Goal: Information Seeking & Learning: Learn about a topic

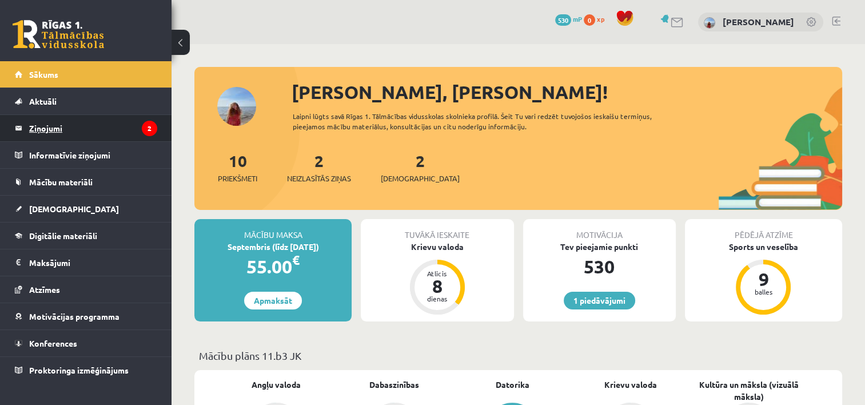
click at [57, 137] on legend "Ziņojumi 2" at bounding box center [93, 128] width 128 height 26
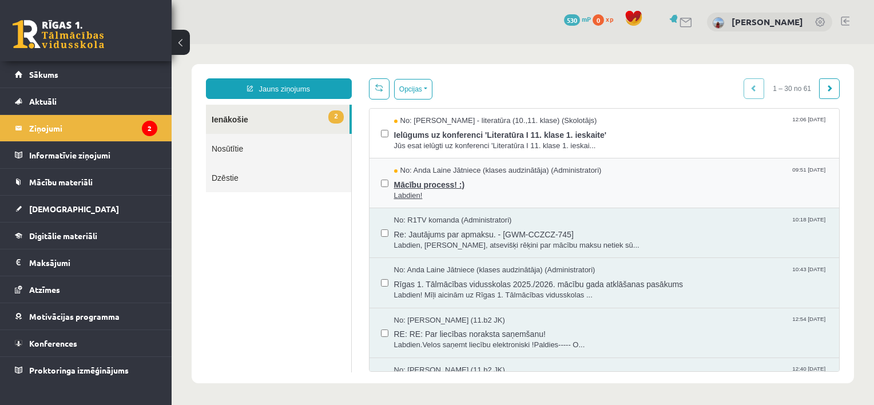
click at [429, 176] on span "Mācību process! :)" at bounding box center [611, 183] width 434 height 14
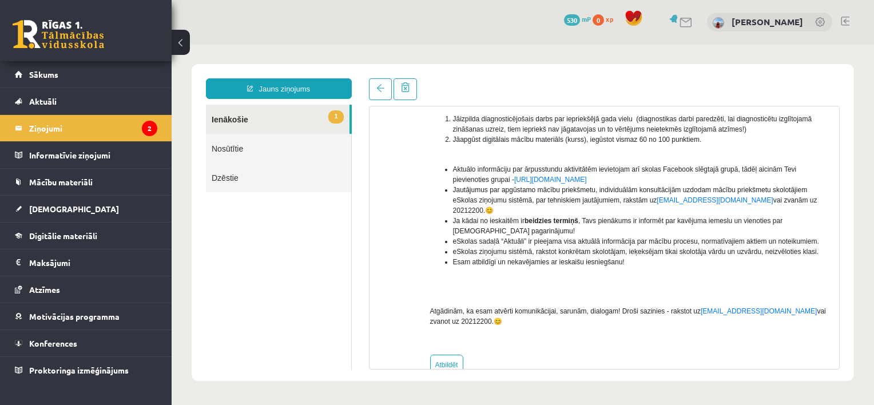
scroll to position [198, 0]
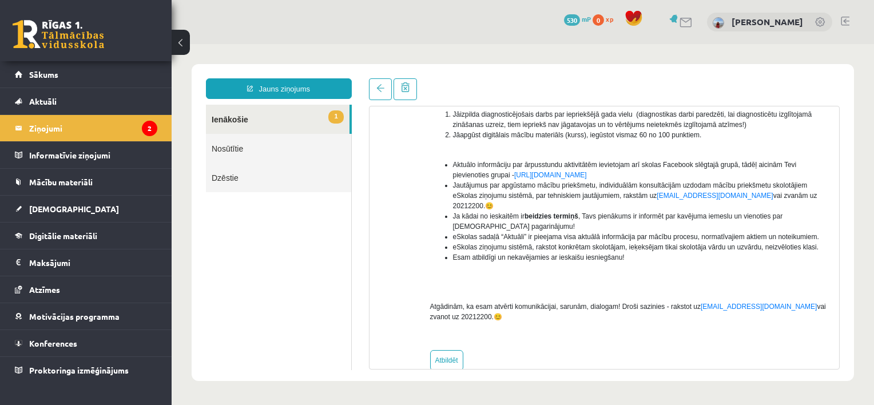
click at [245, 122] on link "1 Ienākošie" at bounding box center [278, 119] width 144 height 29
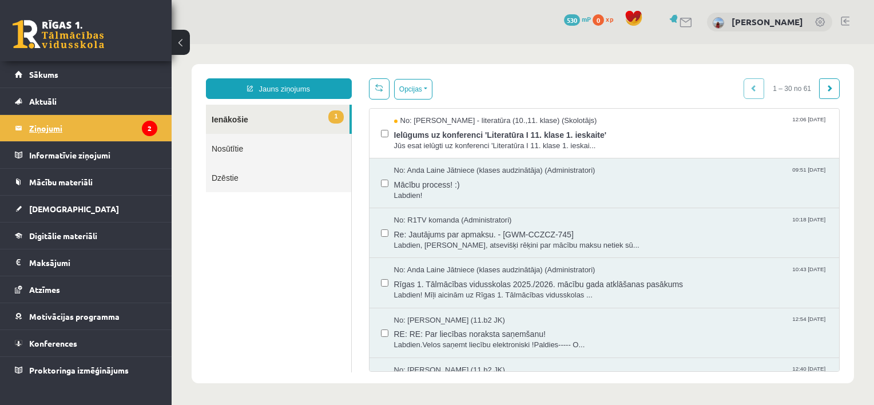
scroll to position [0, 0]
click at [135, 126] on legend "Ziņojumi 2" at bounding box center [93, 128] width 128 height 26
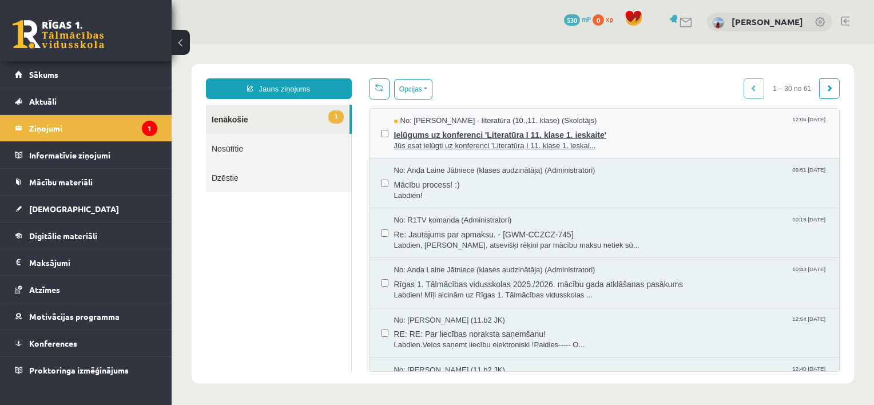
click at [459, 141] on span "Jūs esat ielūgti uz konferenci 'Literatūra I 11. klase 1. ieskai..." at bounding box center [611, 146] width 434 height 11
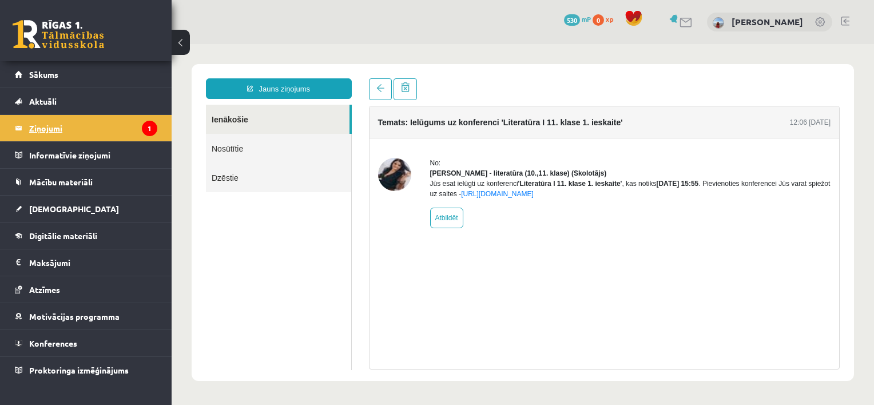
click at [50, 125] on legend "Ziņojumi 1" at bounding box center [93, 128] width 128 height 26
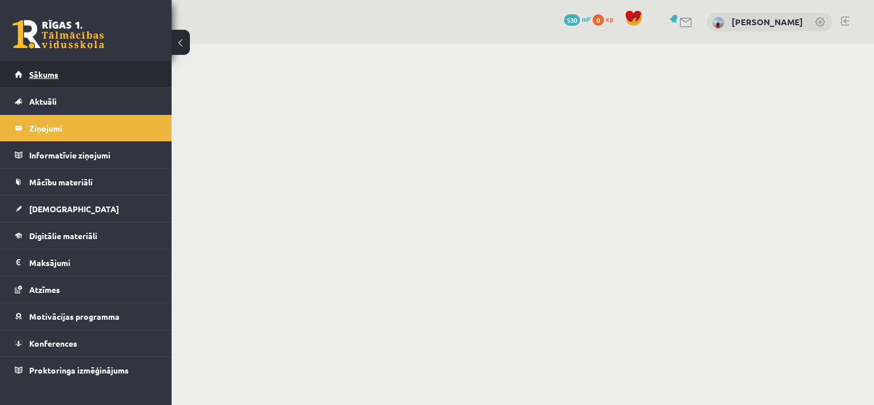
click at [49, 73] on span "Sākums" at bounding box center [43, 74] width 29 height 10
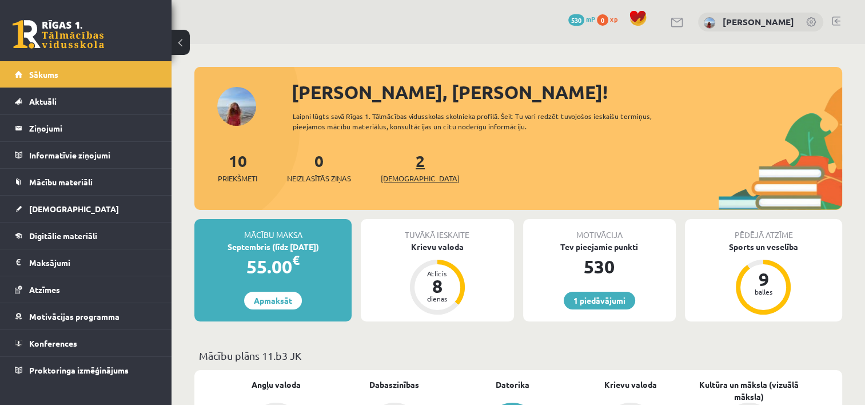
click at [400, 182] on span "[DEMOGRAPHIC_DATA]" at bounding box center [420, 178] width 79 height 11
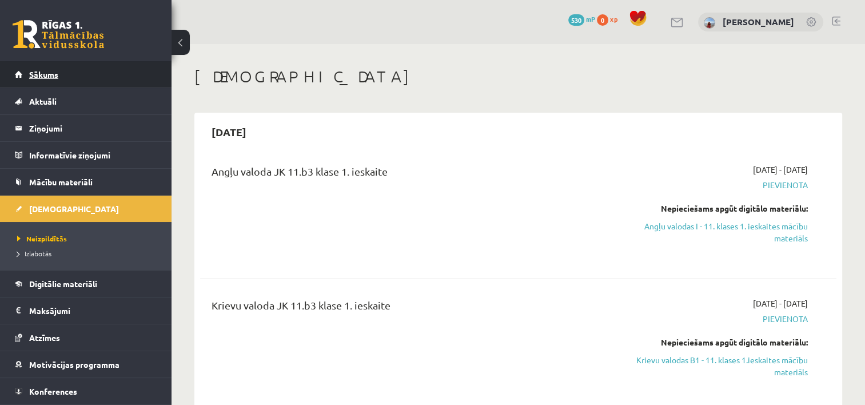
click at [58, 78] on link "Sākums" at bounding box center [86, 74] width 142 height 26
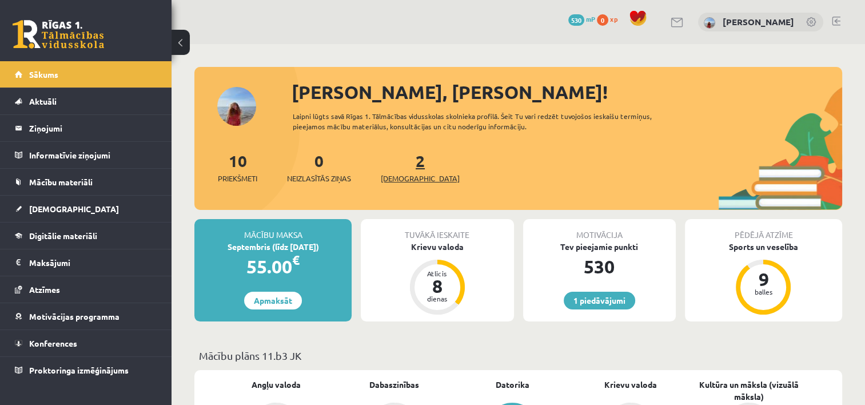
click at [409, 178] on span "[DEMOGRAPHIC_DATA]" at bounding box center [420, 178] width 79 height 11
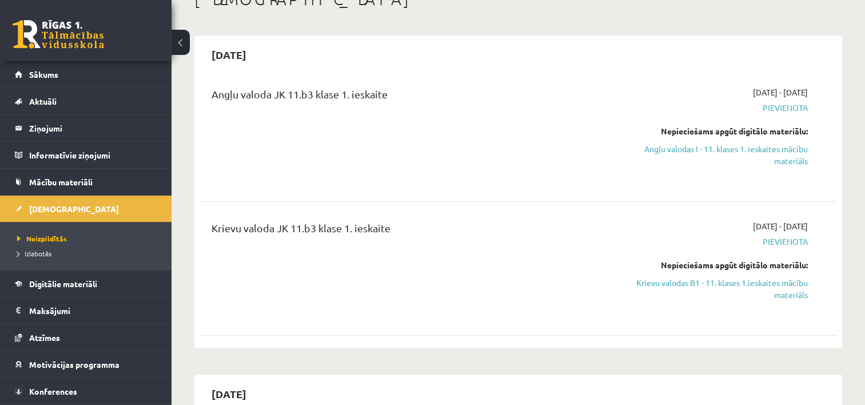
scroll to position [67, 0]
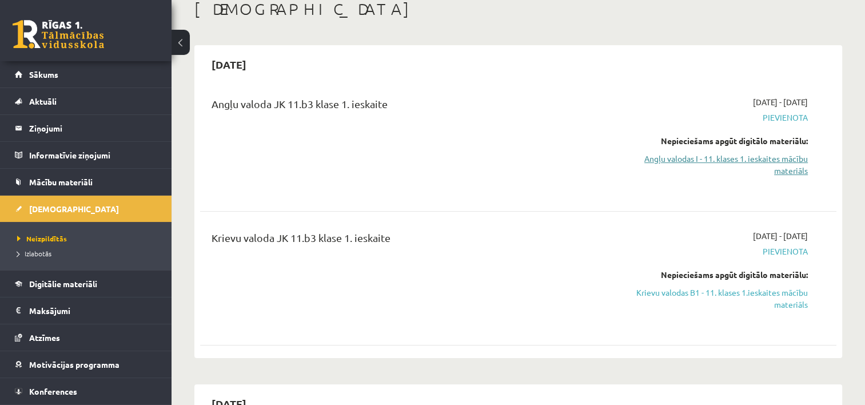
click at [762, 166] on link "Angļu valodas I - 11. klases 1. ieskaites mācību materiāls" at bounding box center [714, 165] width 188 height 24
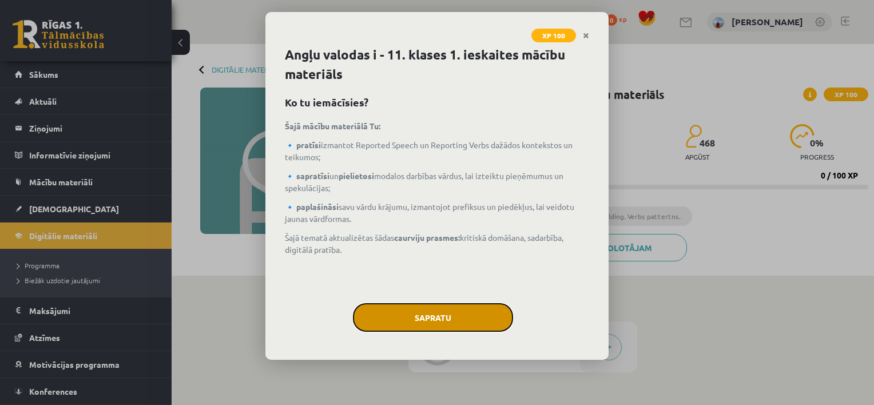
click at [457, 311] on button "Sapratu" at bounding box center [433, 317] width 160 height 29
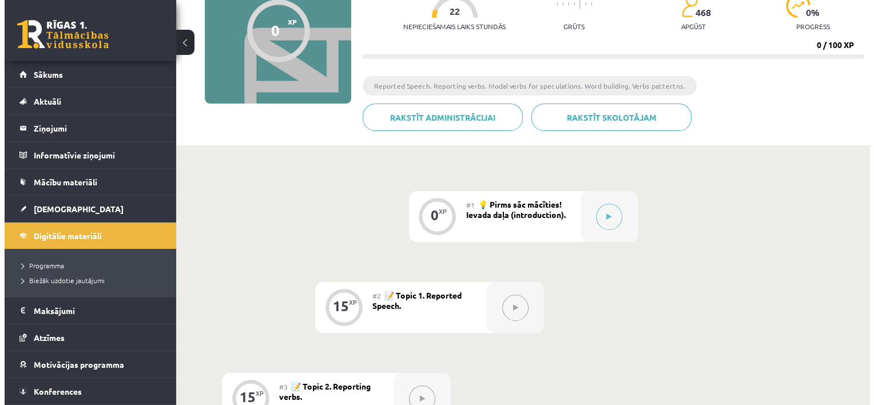
scroll to position [132, 0]
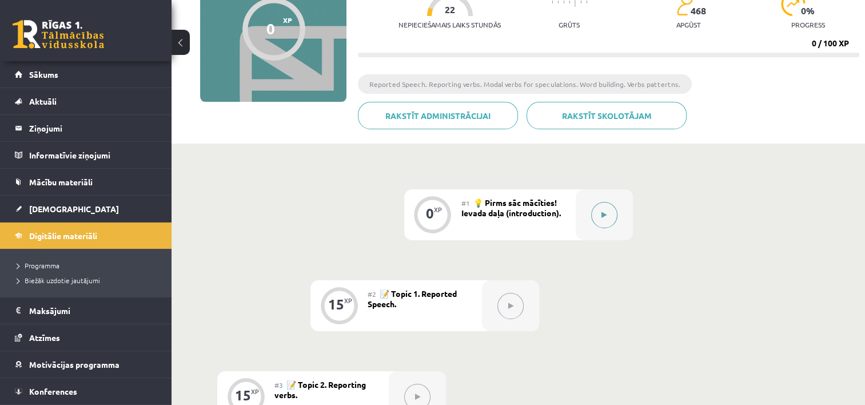
click at [596, 208] on button at bounding box center [604, 215] width 26 height 26
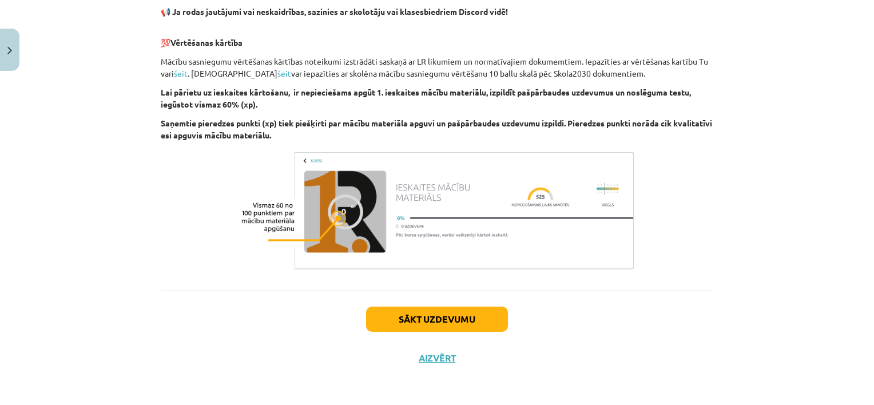
scroll to position [797, 0]
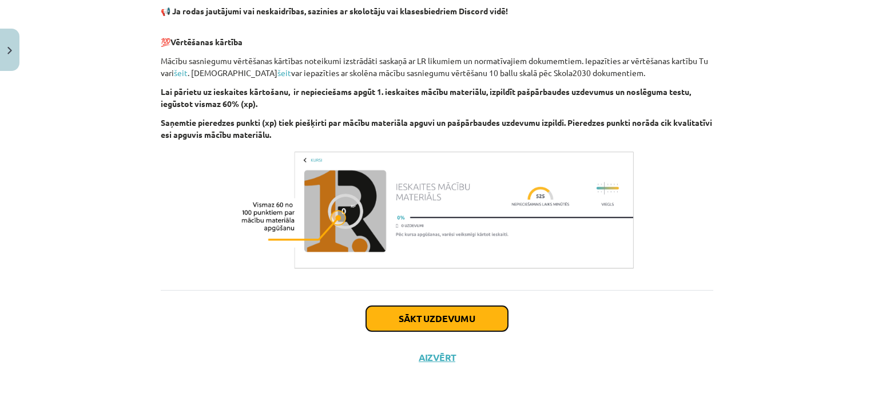
click at [474, 313] on button "Sākt uzdevumu" at bounding box center [437, 318] width 142 height 25
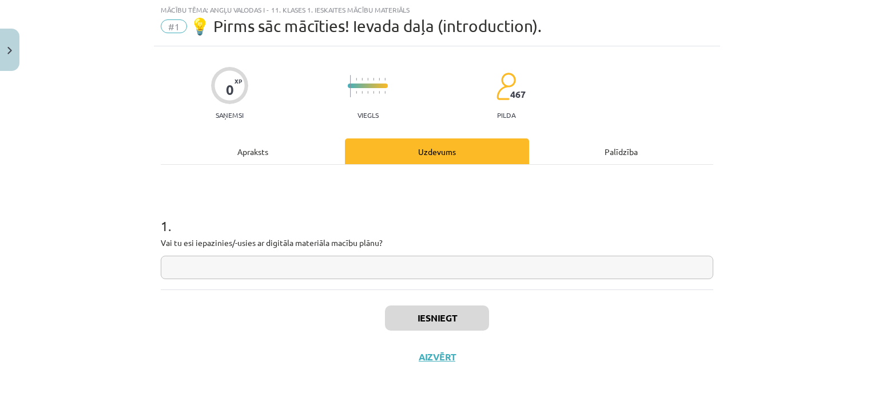
scroll to position [29, 0]
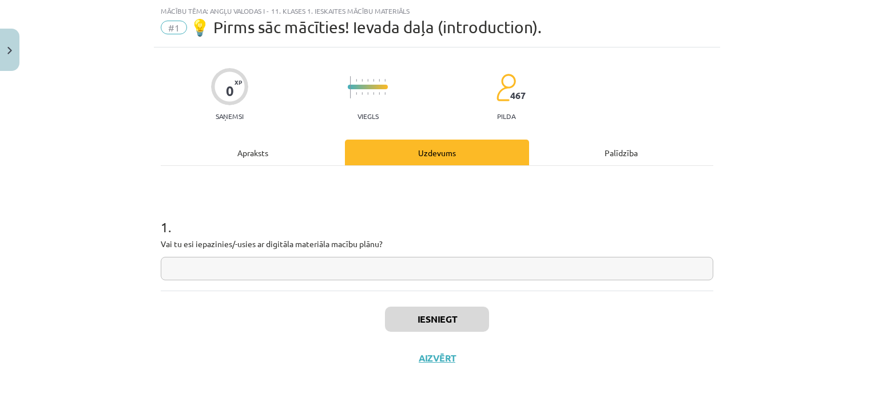
click at [451, 265] on input "text" at bounding box center [437, 268] width 552 height 23
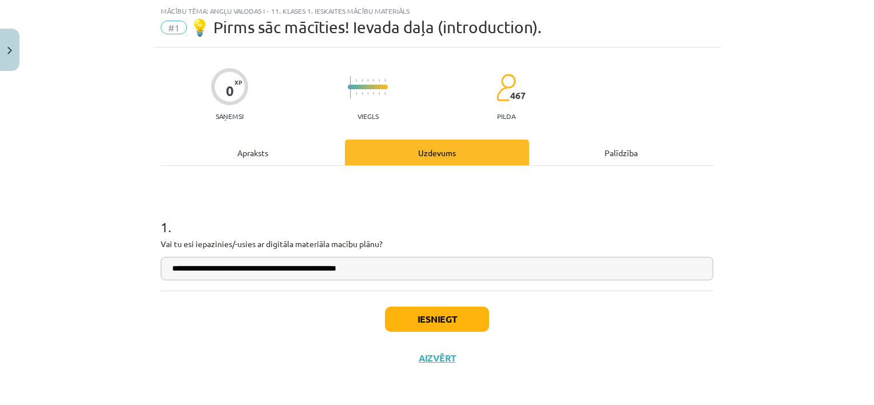
type input "**********"
click at [407, 321] on button "Iesniegt" at bounding box center [437, 319] width 104 height 25
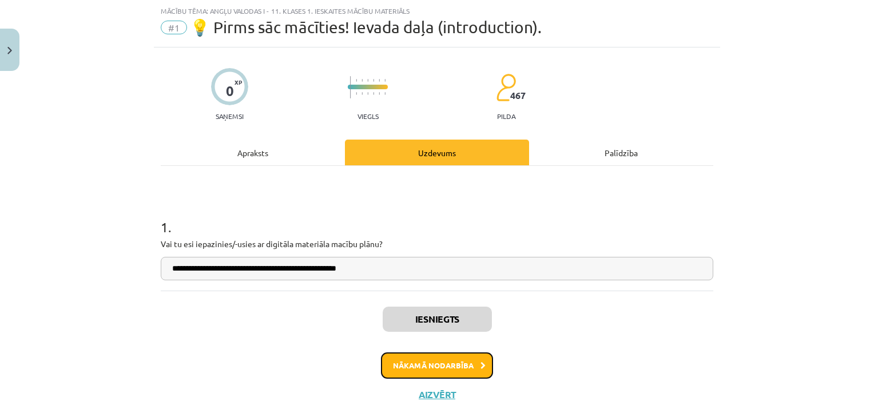
click at [420, 371] on button "Nākamā nodarbība" at bounding box center [437, 365] width 112 height 26
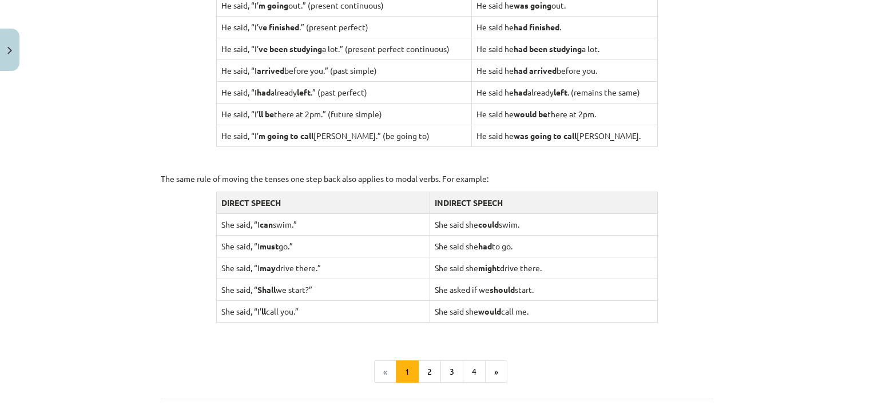
scroll to position [1055, 0]
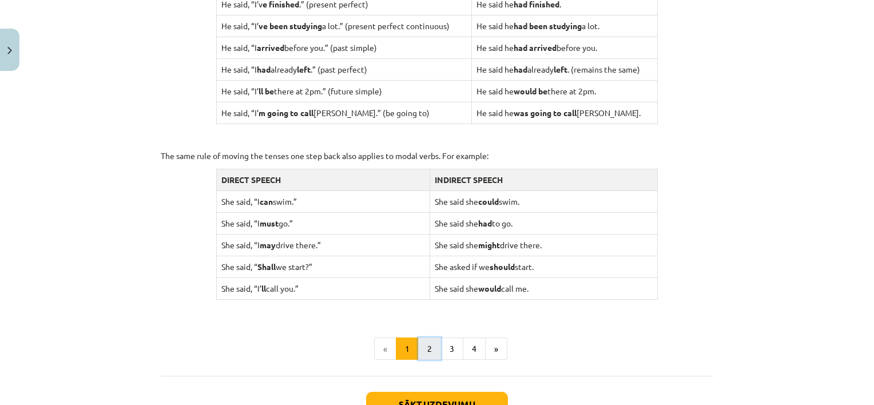
click at [428, 345] on button "2" at bounding box center [429, 348] width 23 height 23
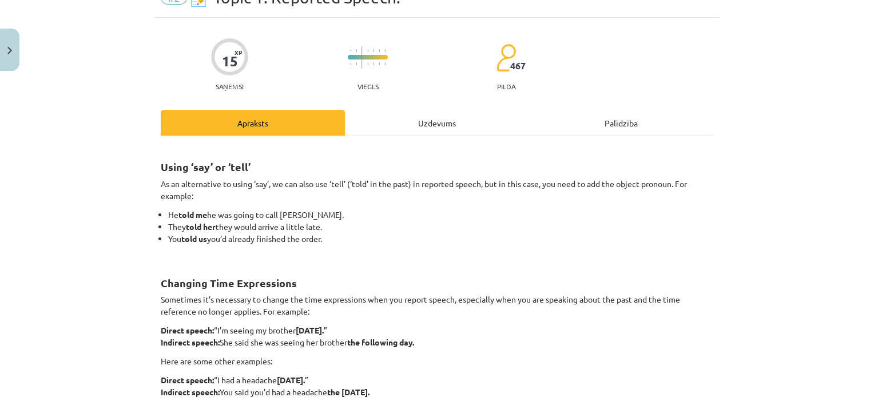
scroll to position [59, 0]
click at [864, 400] on div "Mācību tēma: Angļu valodas i - 11. klases 1. ieskaites mācību materiāls #2 📝 To…" at bounding box center [437, 202] width 874 height 405
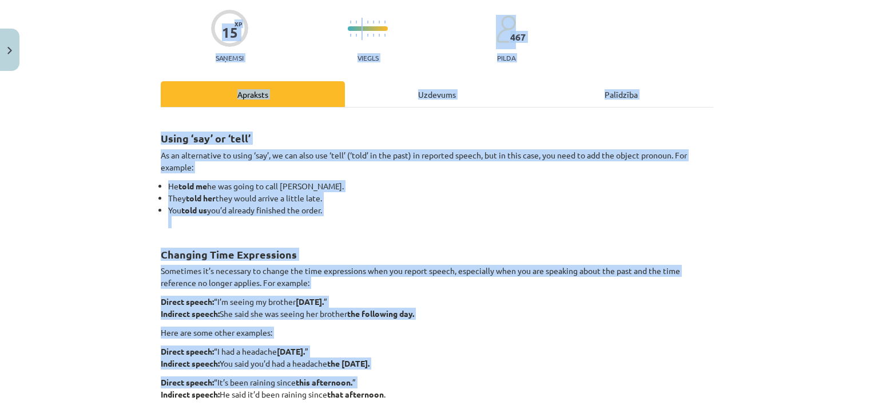
scroll to position [103, 0]
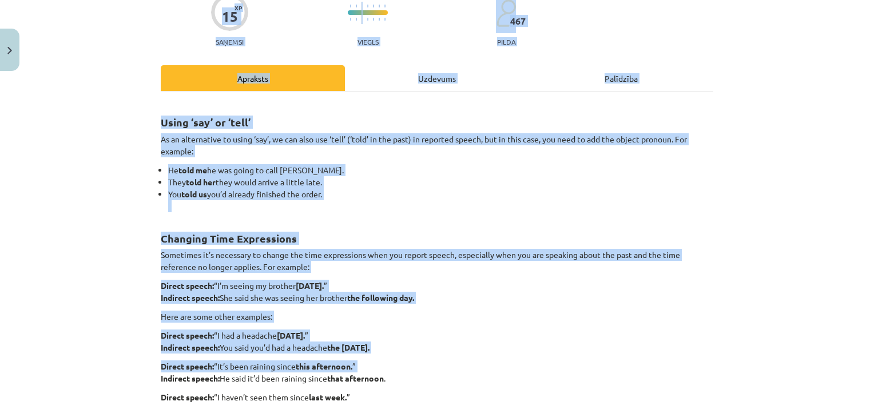
drag, startPoint x: 864, startPoint y: 400, endPoint x: 876, endPoint y: 396, distance: 12.1
click at [873, 273] on html "0 Dāvanas 530 mP 0 xp Beatrise Staņa Sākums Aktuāli Kā mācīties eSKOLĀ Kontakti…" at bounding box center [437, 70] width 874 height 405
drag, startPoint x: 876, startPoint y: 396, endPoint x: 801, endPoint y: 349, distance: 88.7
click at [801, 349] on div "Mācību tēma: Angļu valodas i - 11. klases 1. ieskaites mācību materiāls #2 📝 To…" at bounding box center [437, 202] width 874 height 405
click at [826, 361] on div "Mācību tēma: Angļu valodas i - 11. klases 1. ieskaites mācību materiāls #2 📝 To…" at bounding box center [437, 202] width 874 height 405
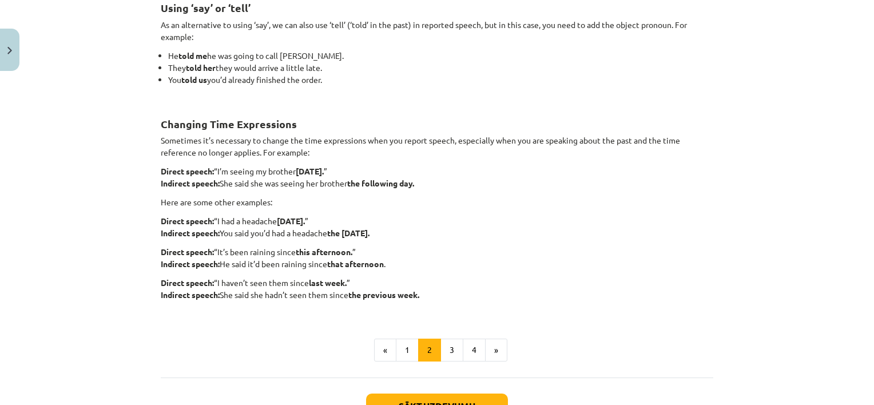
scroll to position [194, 0]
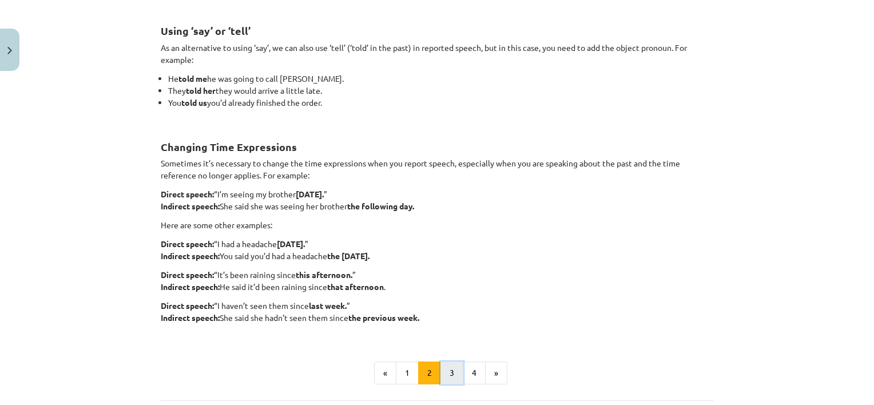
click at [454, 371] on button "3" at bounding box center [451, 372] width 23 height 23
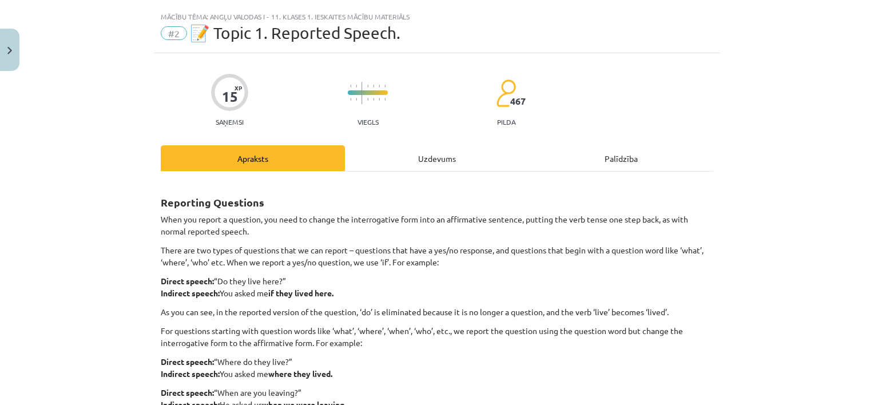
scroll to position [158, 0]
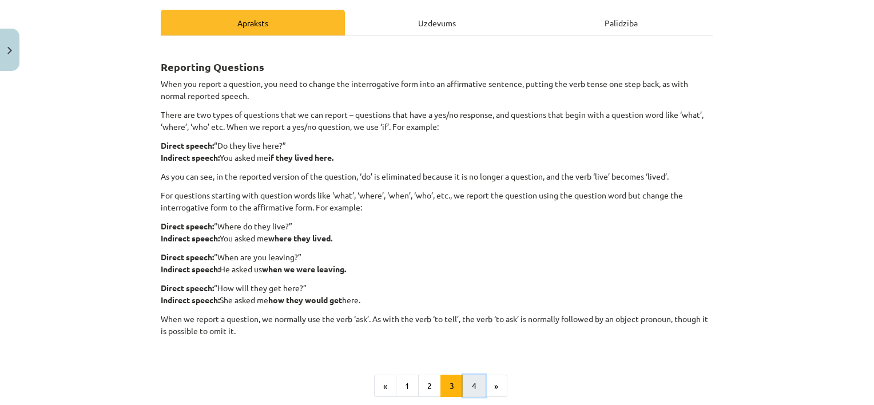
click at [464, 382] on button "4" at bounding box center [474, 386] width 23 height 23
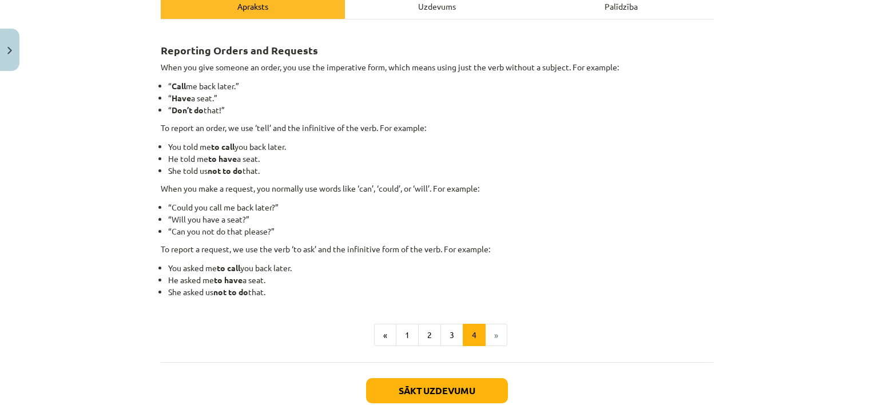
scroll to position [174, 0]
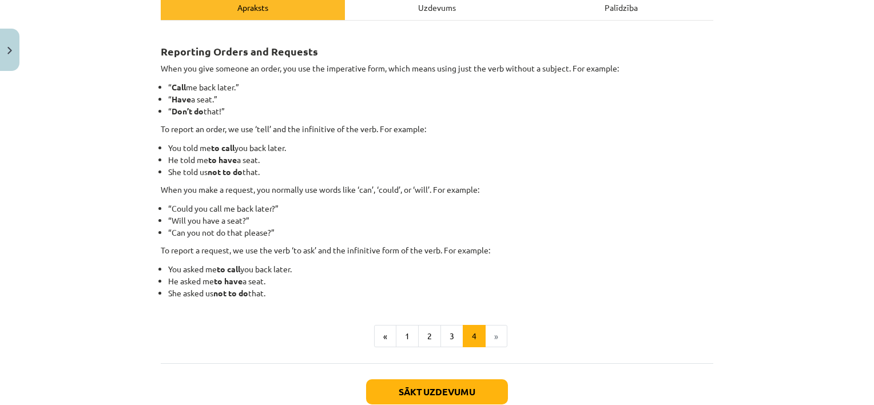
click at [494, 336] on li "»" at bounding box center [497, 336] width 22 height 23
click at [405, 334] on button "1" at bounding box center [407, 336] width 23 height 23
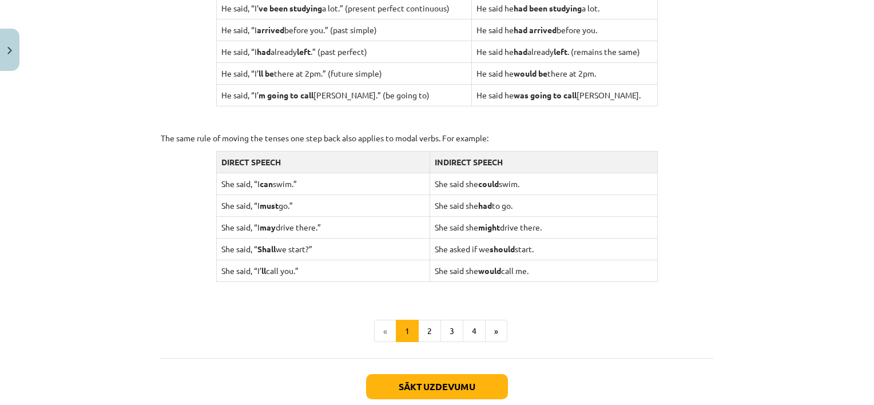
scroll to position [1138, 0]
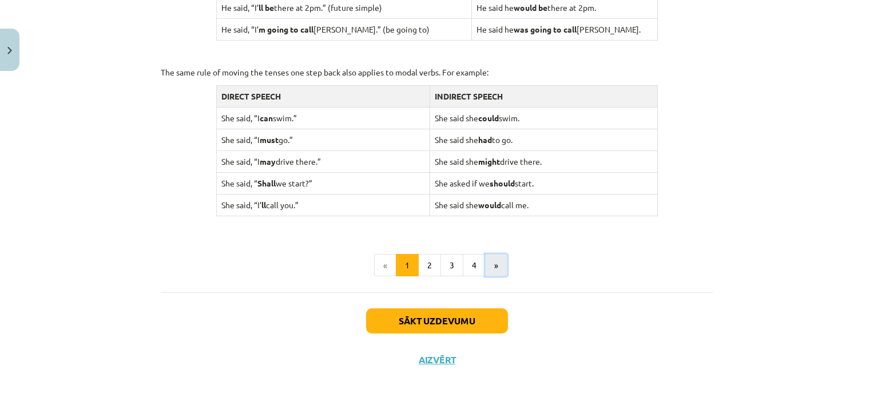
click at [496, 264] on button "»" at bounding box center [496, 265] width 22 height 23
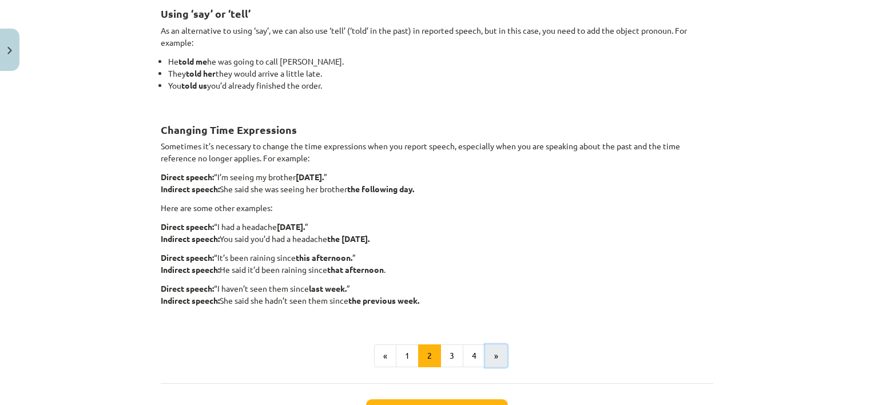
scroll to position [204, 0]
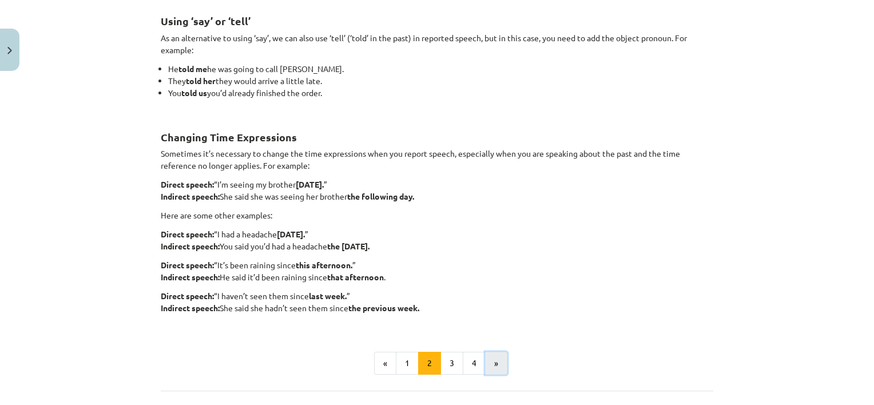
click at [495, 355] on button "»" at bounding box center [496, 363] width 22 height 23
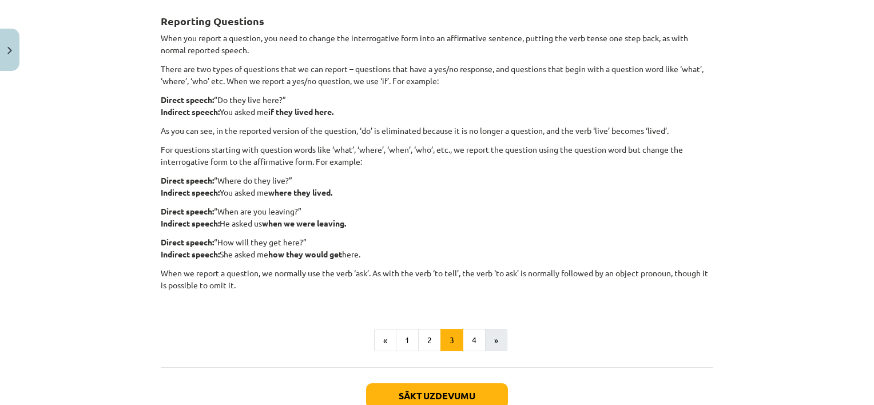
click at [495, 355] on div "Reporting Questions When you report a question, you need to change the interrog…" at bounding box center [437, 178] width 552 height 377
click at [490, 341] on button "»" at bounding box center [496, 340] width 22 height 23
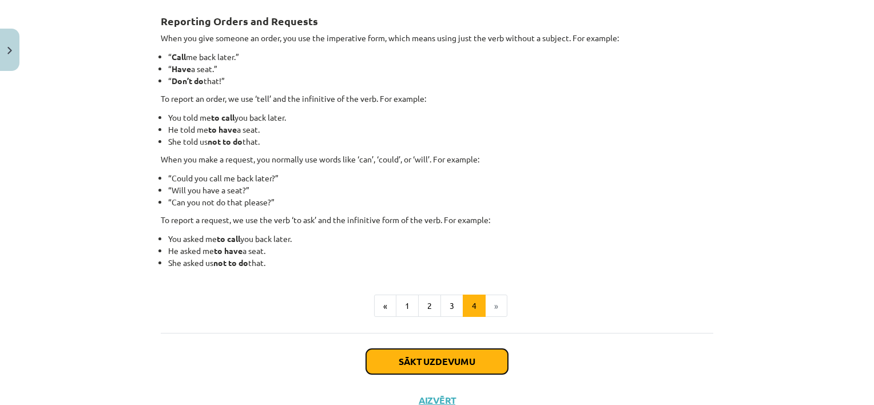
click at [488, 358] on button "Sākt uzdevumu" at bounding box center [437, 361] width 142 height 25
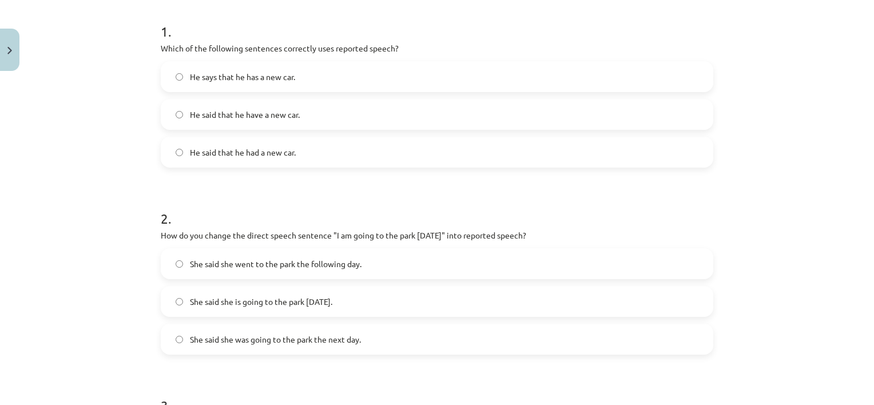
scroll to position [230, 0]
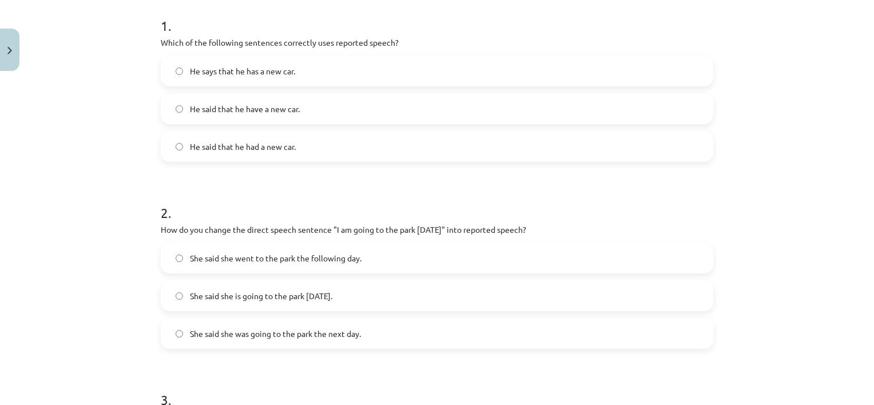
click at [408, 147] on label "He said that he had a new car." at bounding box center [437, 146] width 550 height 29
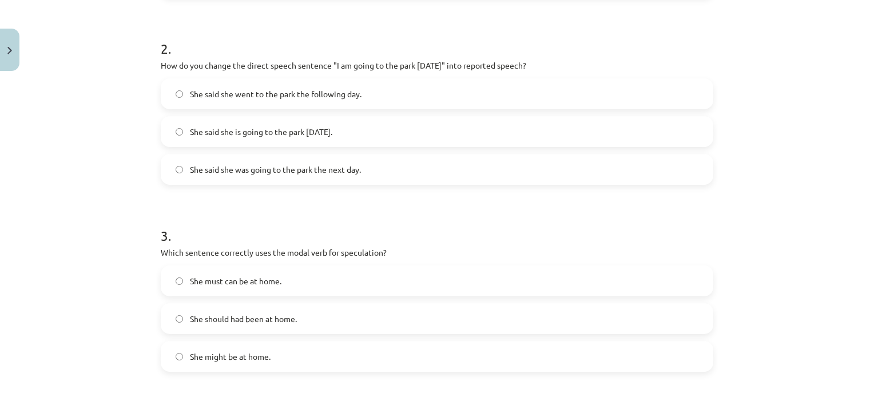
scroll to position [400, 0]
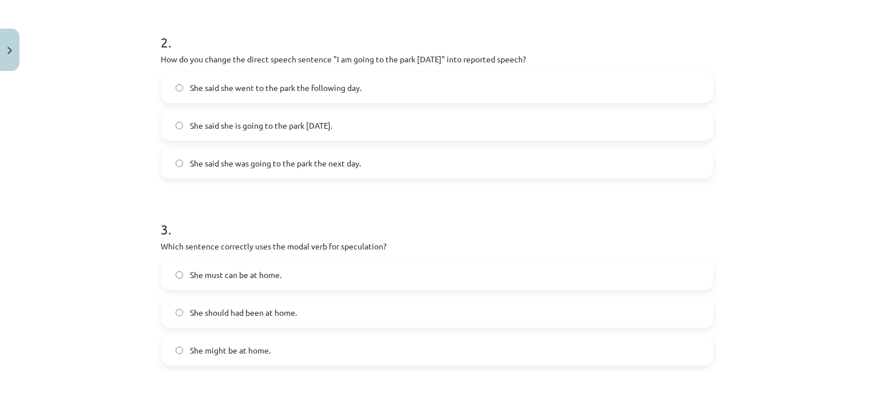
click at [268, 168] on span "She said she was going to the park the next day." at bounding box center [275, 163] width 171 height 12
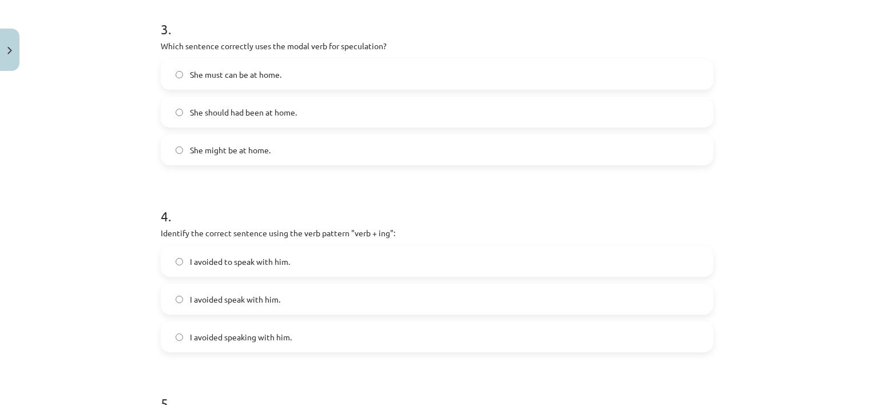
scroll to position [596, 0]
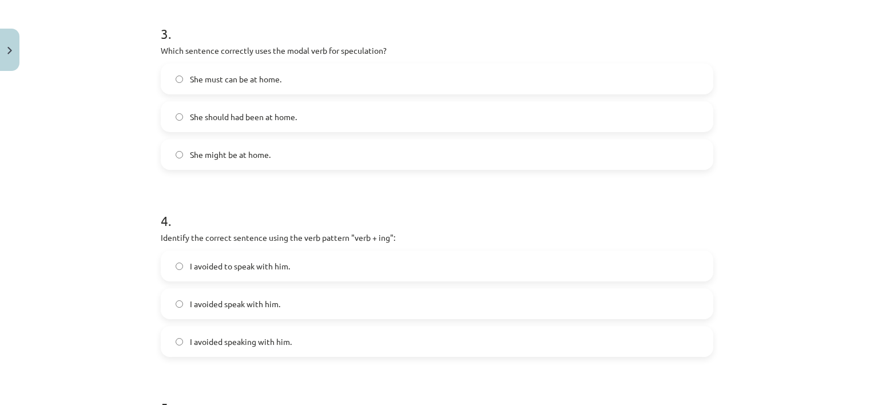
click at [483, 160] on label "She might be at home." at bounding box center [437, 154] width 550 height 29
click at [288, 345] on label "I avoided speaking with him." at bounding box center [437, 341] width 550 height 29
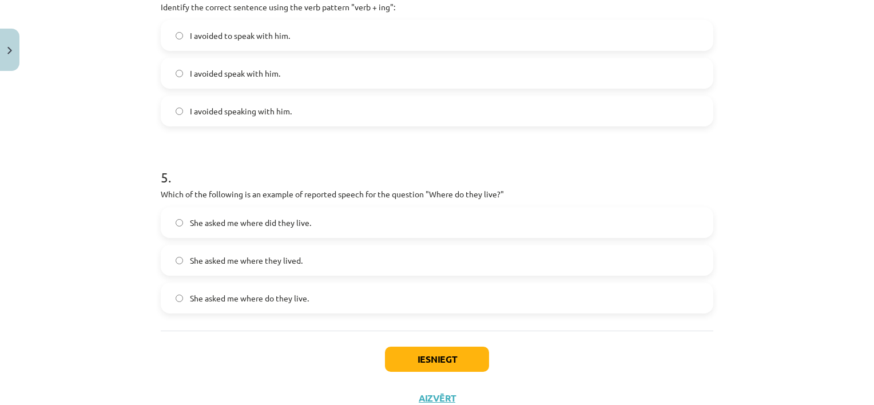
scroll to position [856, 0]
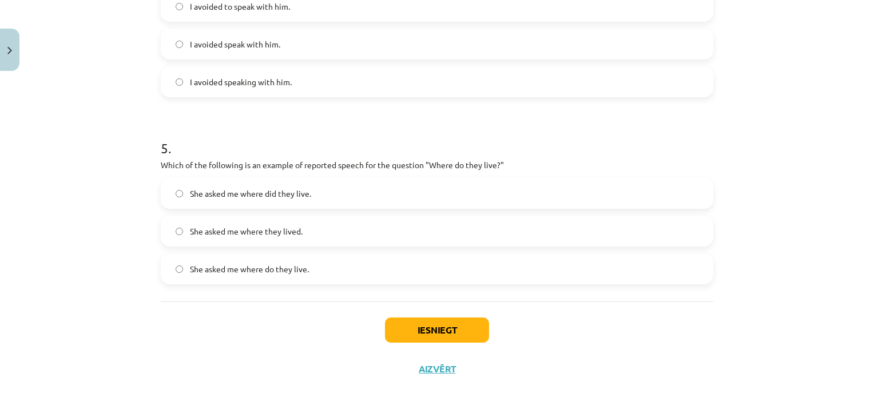
click at [615, 234] on label "She asked me where they lived." at bounding box center [437, 231] width 550 height 29
click at [478, 333] on button "Iesniegt" at bounding box center [437, 329] width 104 height 25
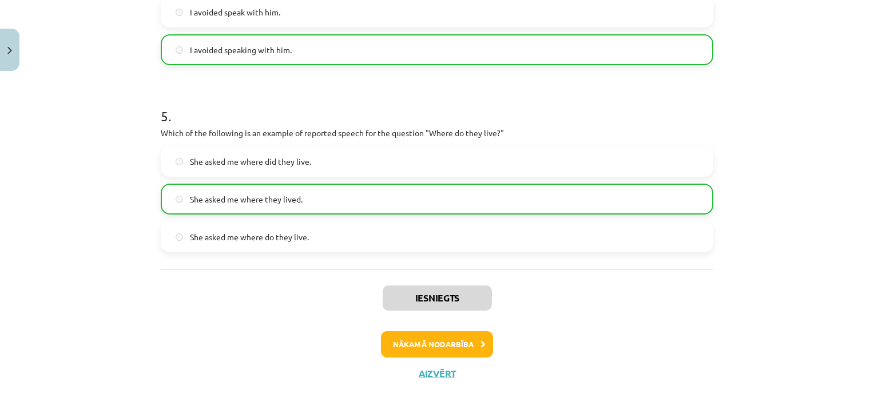
scroll to position [903, 0]
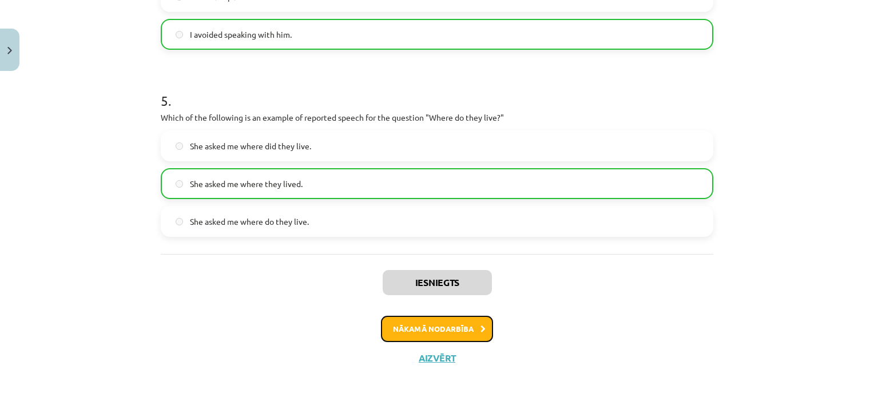
click at [476, 338] on button "Nākamā nodarbība" at bounding box center [437, 329] width 112 height 26
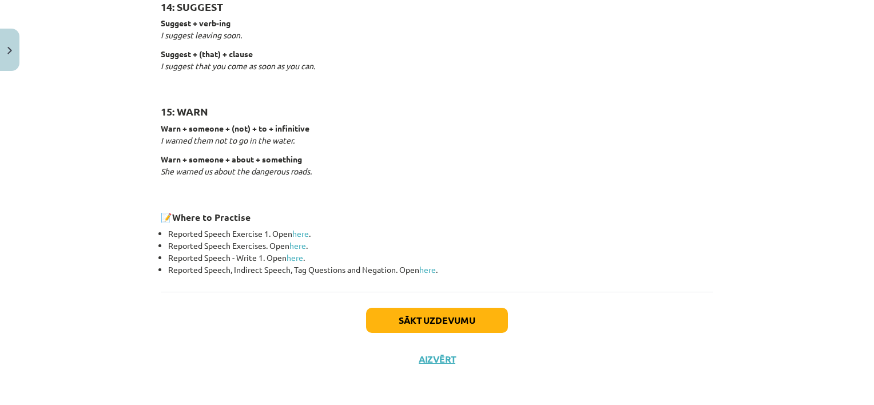
scroll to position [1802, 0]
click at [431, 313] on button "Sākt uzdevumu" at bounding box center [437, 319] width 142 height 25
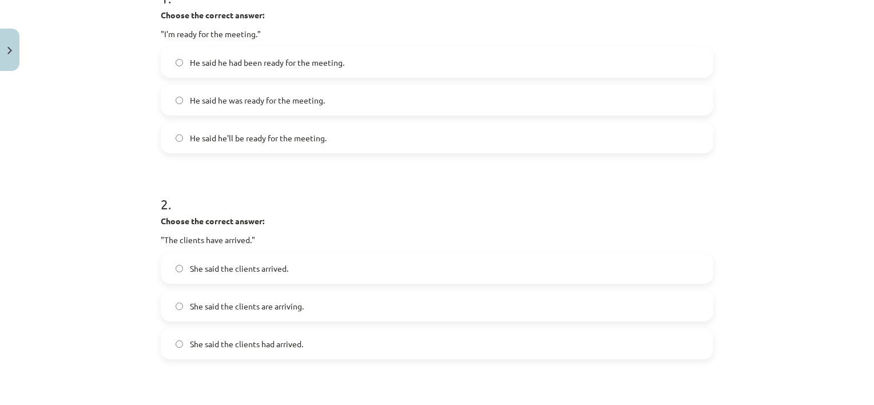
scroll to position [149, 0]
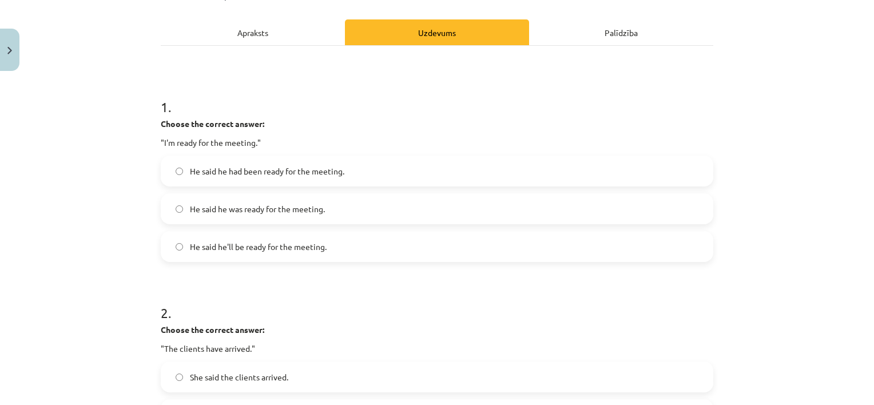
click at [264, 213] on span "He said he was ready for the meeting." at bounding box center [257, 209] width 135 height 12
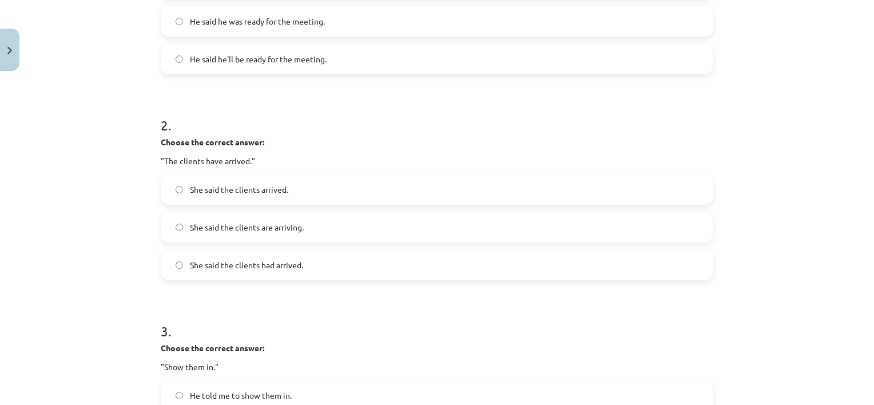
scroll to position [348, 0]
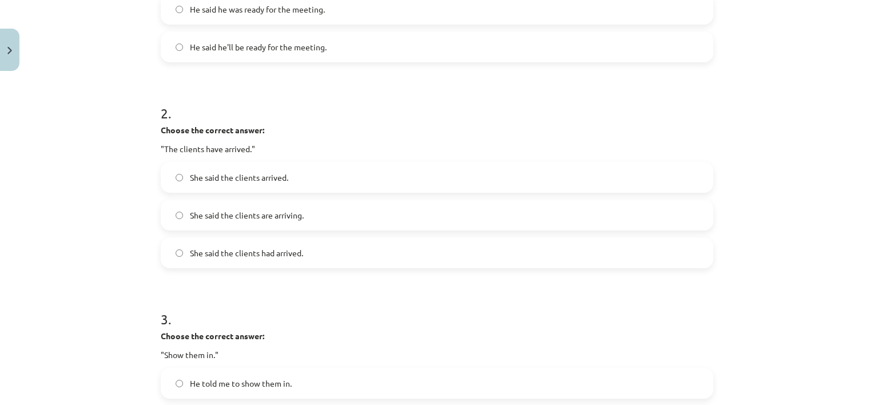
click at [289, 257] on span "She said the clients had arrived." at bounding box center [246, 253] width 113 height 12
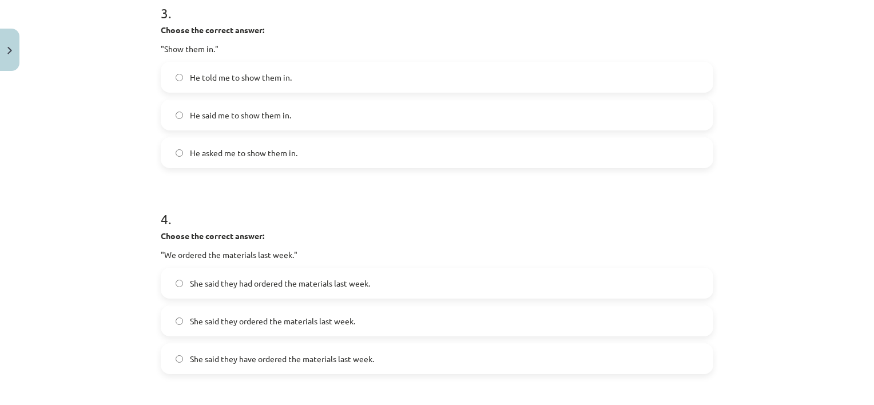
scroll to position [655, 0]
click at [249, 73] on span "He told me to show them in." at bounding box center [241, 76] width 102 height 12
click at [257, 283] on span "She said they had ordered the materials last week." at bounding box center [280, 282] width 180 height 12
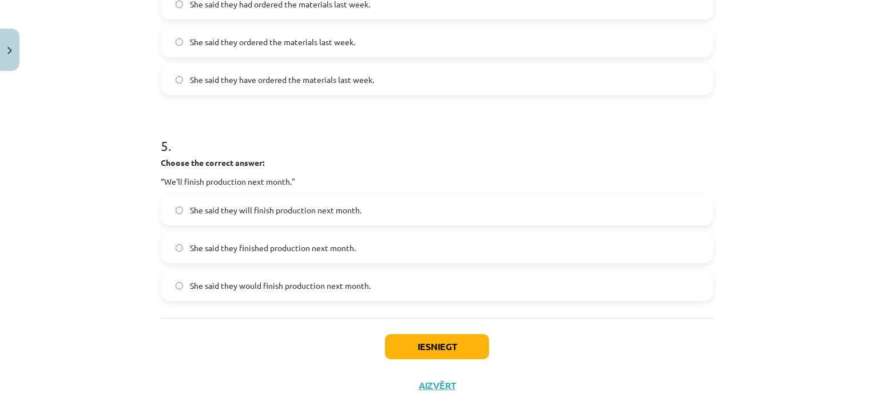
scroll to position [961, 0]
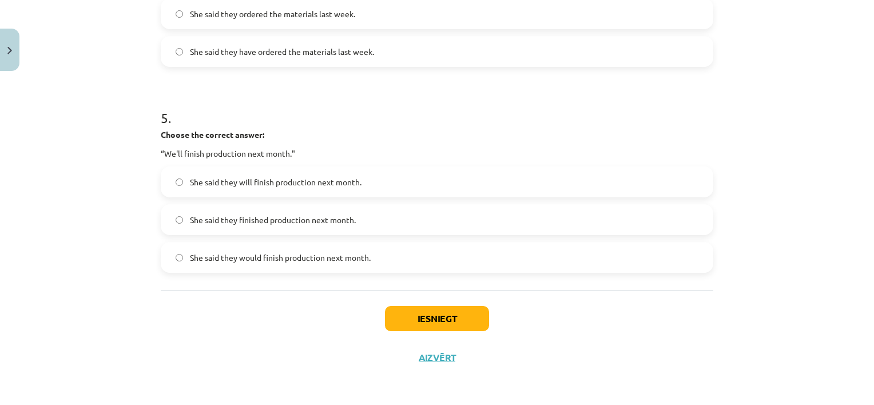
click at [380, 189] on label "She said they will finish production next month." at bounding box center [437, 182] width 550 height 29
click at [415, 337] on div "Iesniegt Aizvērt" at bounding box center [437, 330] width 552 height 80
click at [355, 268] on label "She said they would finish production next month." at bounding box center [437, 257] width 550 height 29
click at [412, 320] on button "Iesniegt" at bounding box center [437, 318] width 104 height 25
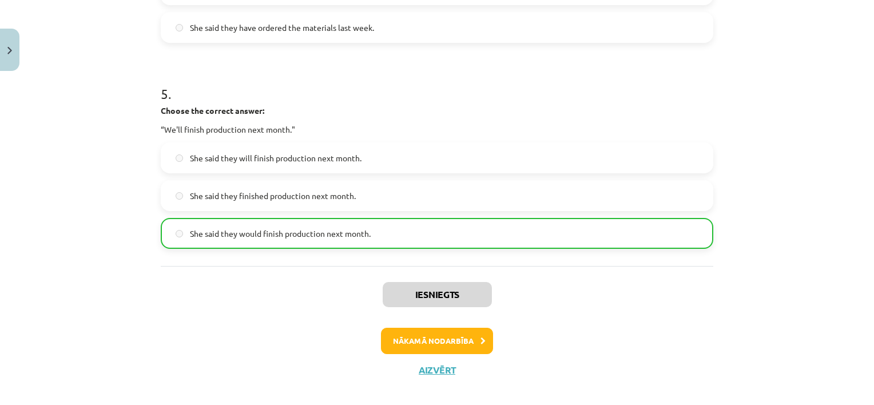
scroll to position [997, 0]
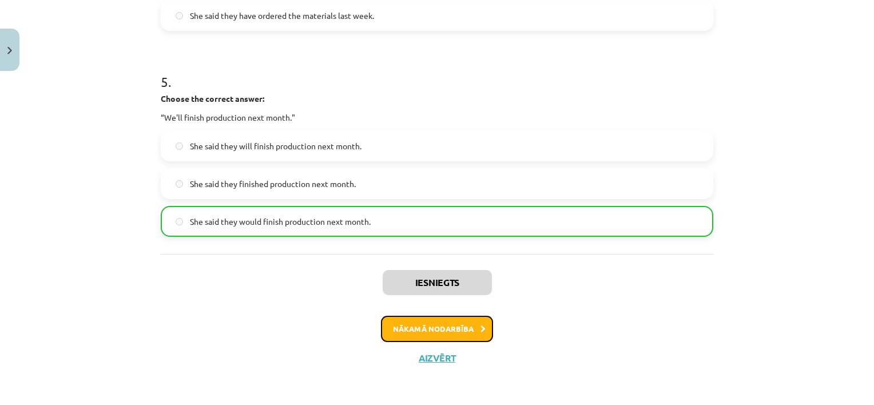
click at [474, 323] on button "Nākamā nodarbība" at bounding box center [437, 329] width 112 height 26
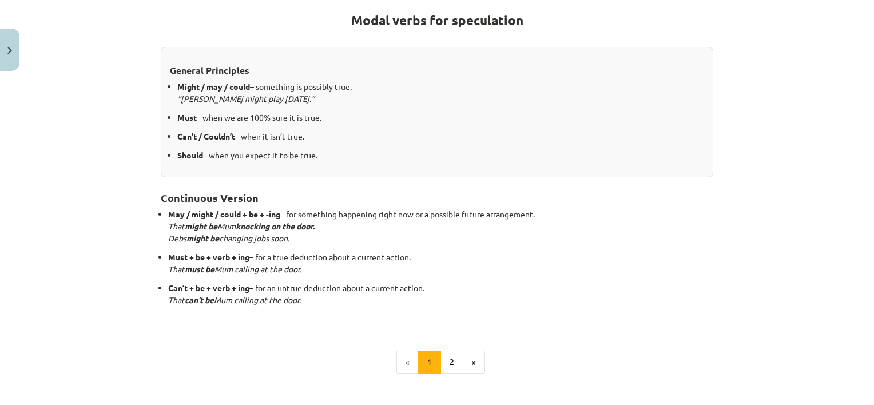
scroll to position [213, 0]
click at [476, 361] on button "»" at bounding box center [474, 362] width 22 height 23
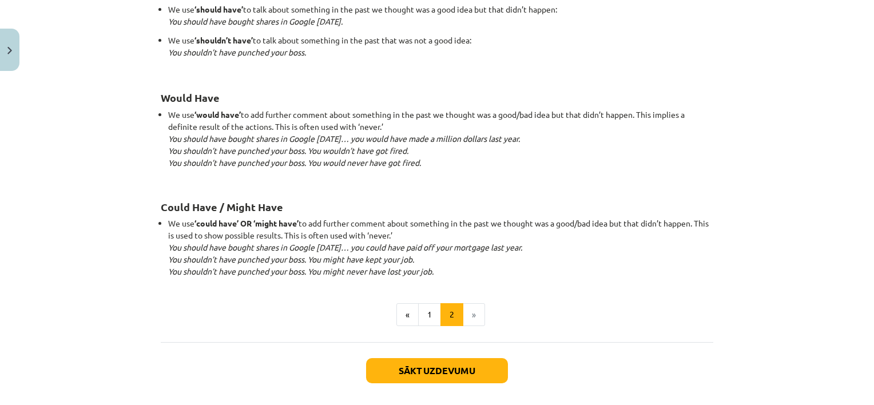
scroll to position [1106, 0]
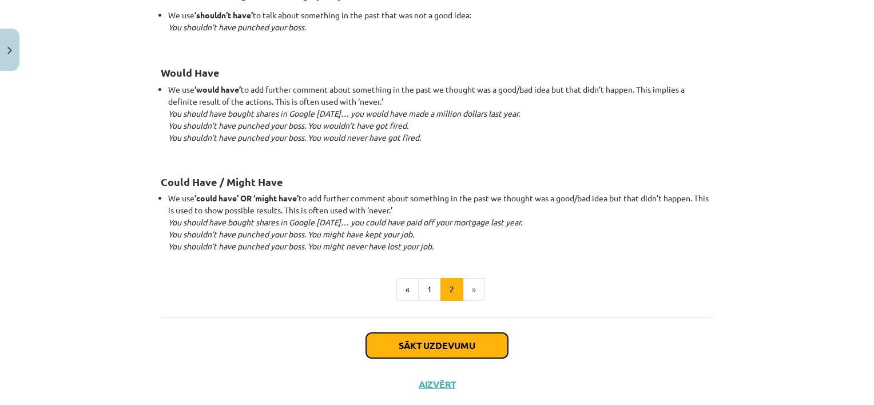
click at [483, 337] on button "Sākt uzdevumu" at bounding box center [437, 345] width 142 height 25
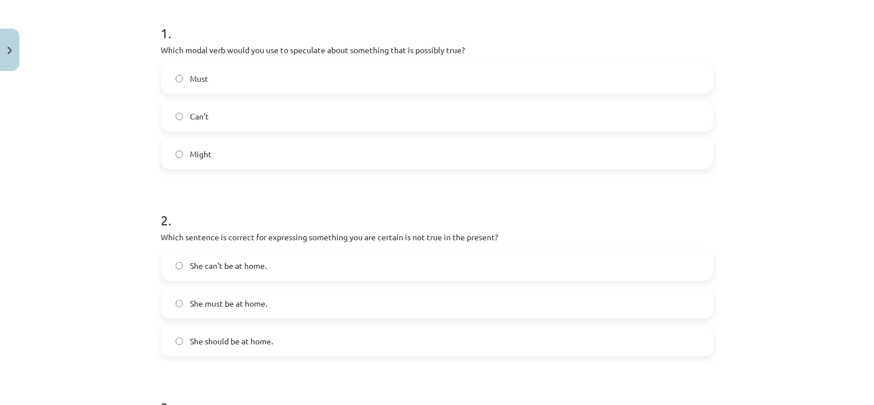
scroll to position [227, 0]
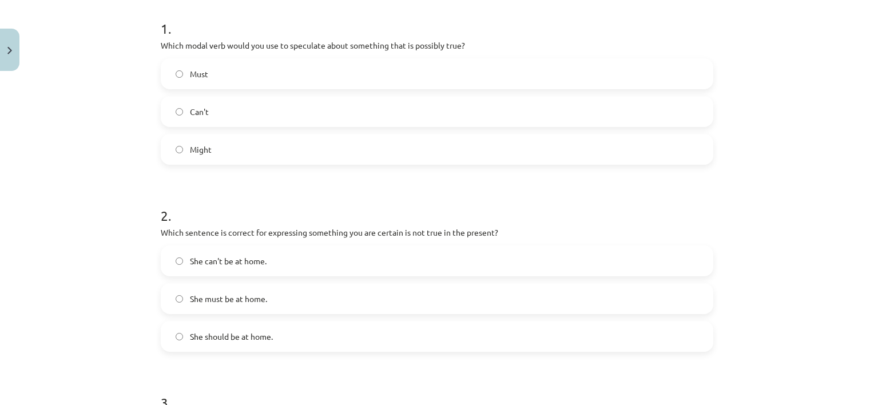
click at [327, 140] on label "Might" at bounding box center [437, 149] width 550 height 29
click at [246, 255] on span "She can't be at home." at bounding box center [228, 261] width 77 height 12
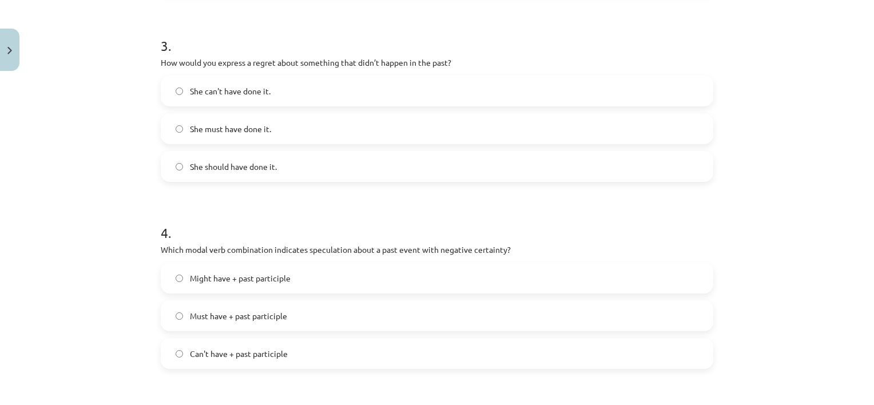
scroll to position [588, 0]
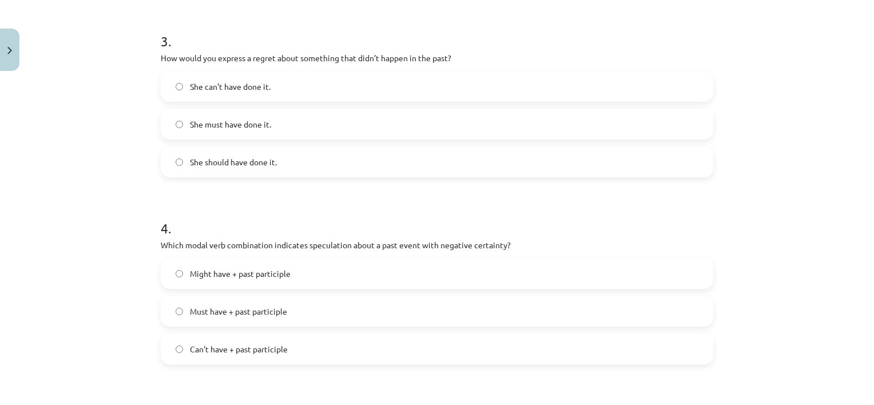
click at [337, 156] on label "She should have done it." at bounding box center [437, 162] width 550 height 29
click at [238, 344] on span "Can't have + past participle" at bounding box center [239, 349] width 98 height 12
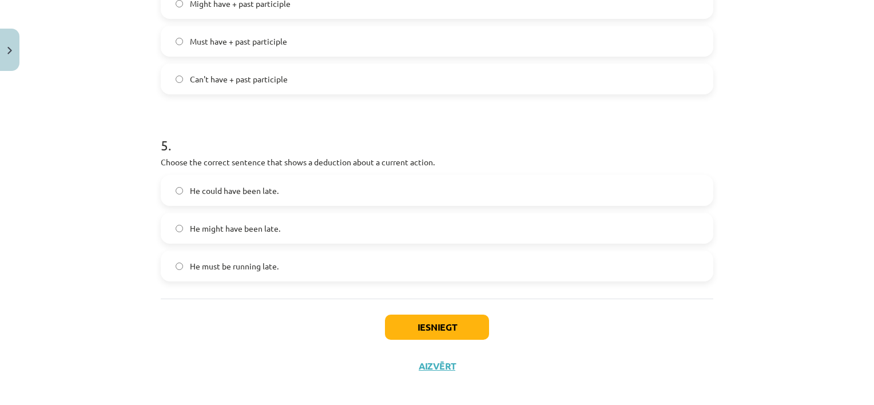
scroll to position [862, 0]
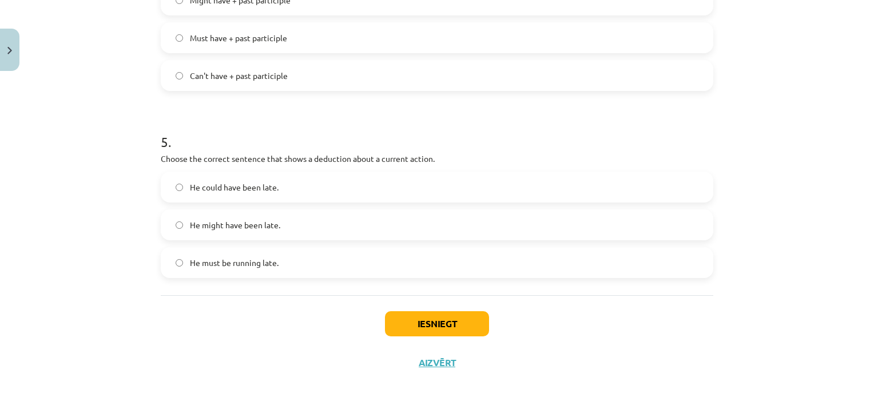
click at [342, 177] on label "He could have been late." at bounding box center [437, 187] width 550 height 29
click at [419, 324] on button "Iesniegt" at bounding box center [437, 323] width 104 height 25
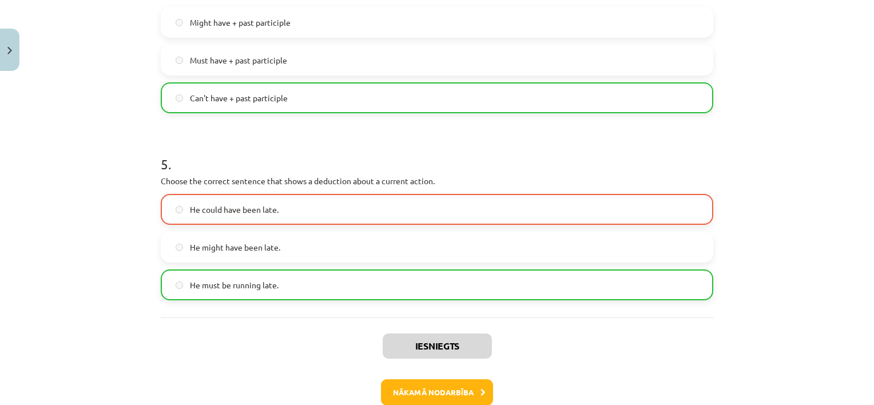
scroll to position [903, 0]
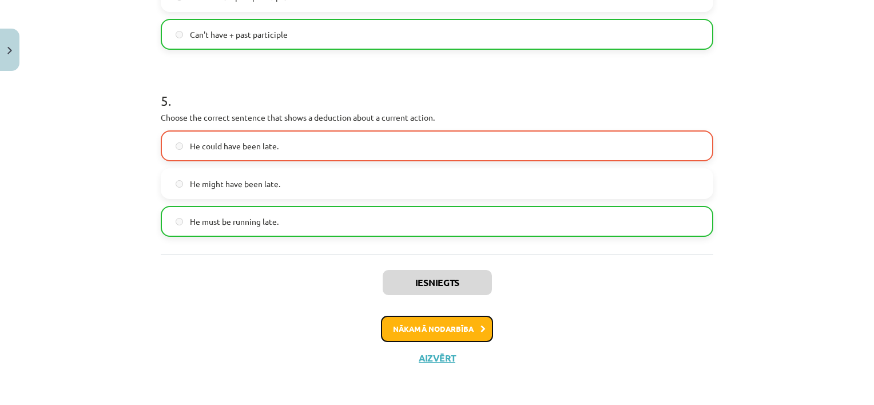
click at [476, 320] on button "Nākamā nodarbība" at bounding box center [437, 329] width 112 height 26
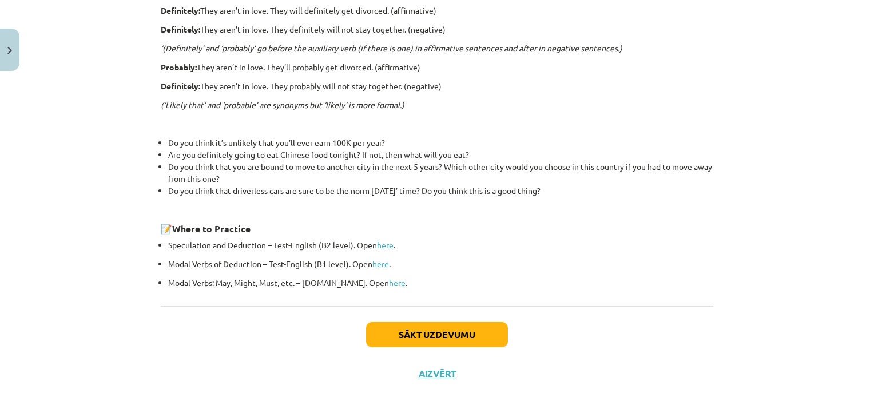
scroll to position [383, 0]
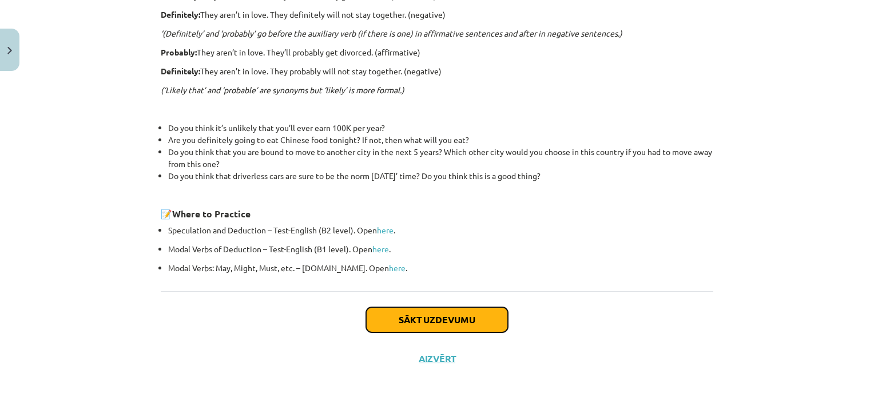
click at [487, 328] on button "Sākt uzdevumu" at bounding box center [437, 319] width 142 height 25
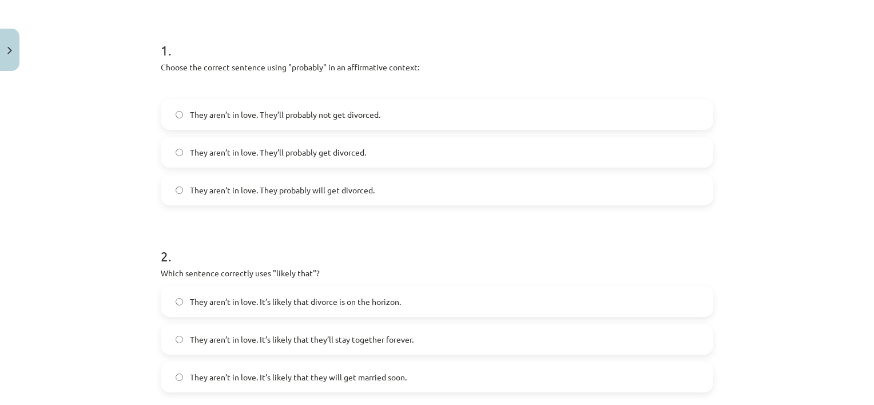
scroll to position [29, 0]
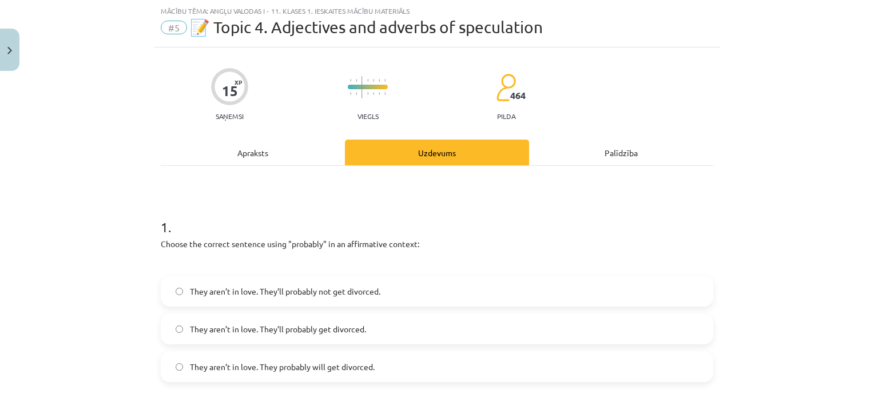
click at [487, 311] on div "They aren’t in love. They’ll probably not get divorced. They aren’t in love. Th…" at bounding box center [437, 329] width 552 height 106
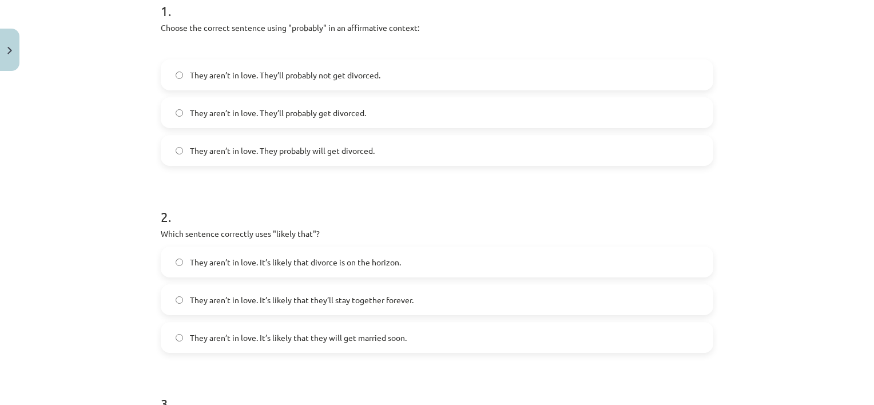
scroll to position [249, 0]
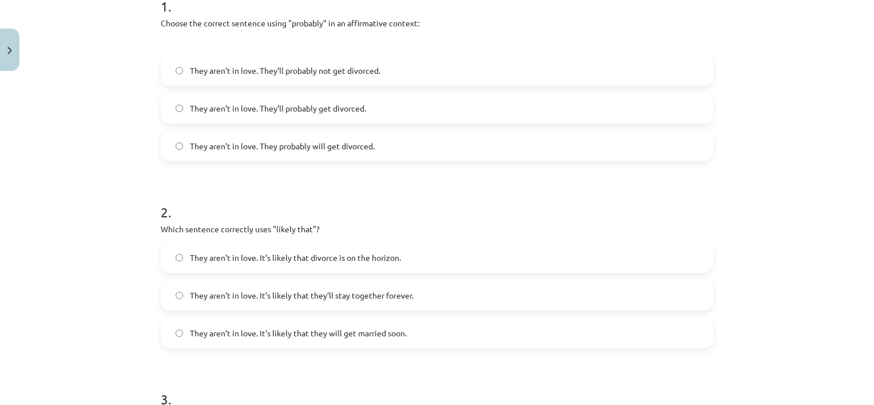
click at [326, 104] on span "They aren’t in love. They’ll probably get divorced." at bounding box center [278, 108] width 176 height 12
click at [391, 295] on span "They aren’t in love. It’s likely that they’ll stay together forever." at bounding box center [302, 295] width 224 height 12
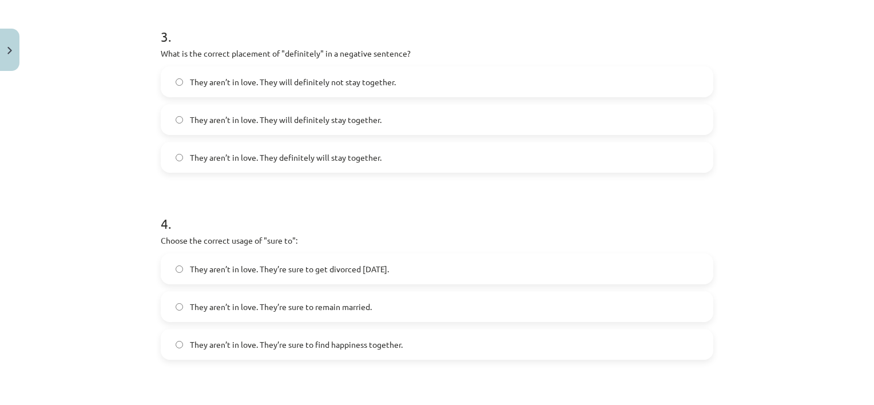
scroll to position [610, 0]
click at [357, 79] on span "They aren’t in love. They will definitely not stay together." at bounding box center [293, 84] width 206 height 12
click at [316, 272] on span "They aren’t in love. They’re sure to get divorced within six months." at bounding box center [289, 271] width 199 height 12
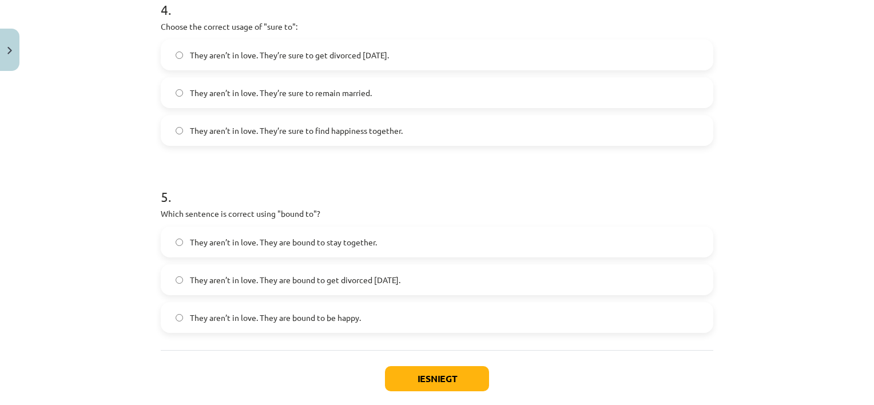
scroll to position [833, 0]
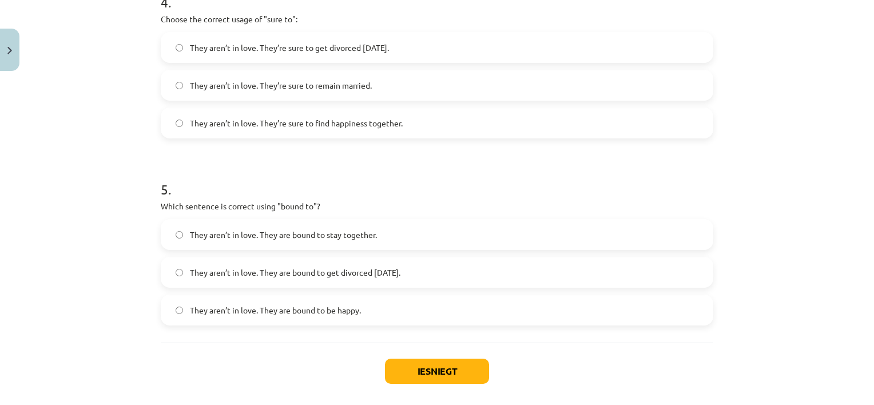
click at [600, 307] on label "They aren’t in love. They are bound to be happy." at bounding box center [437, 310] width 550 height 29
click at [468, 370] on button "Iesniegt" at bounding box center [437, 371] width 104 height 25
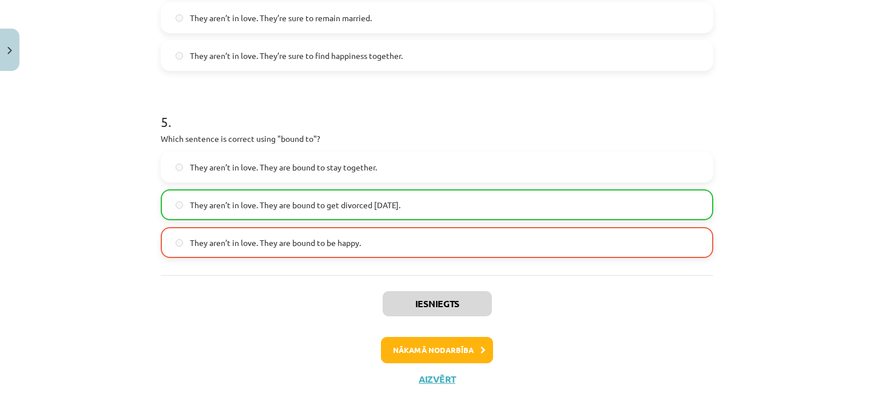
scroll to position [913, 0]
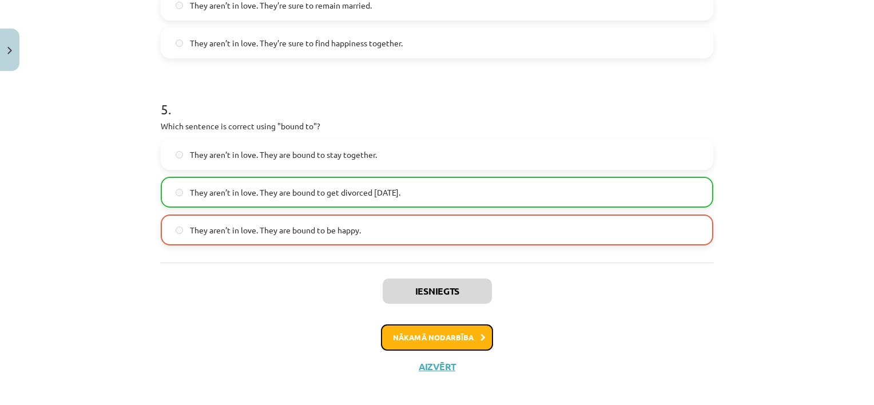
click at [474, 329] on button "Nākamā nodarbība" at bounding box center [437, 337] width 112 height 26
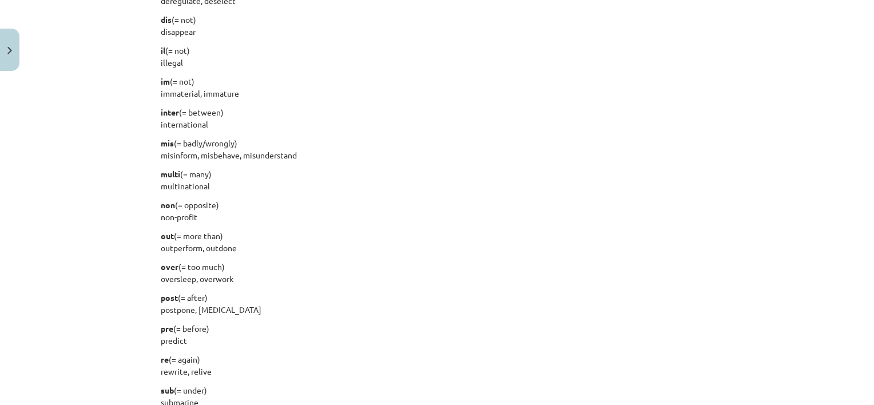
scroll to position [1461, 0]
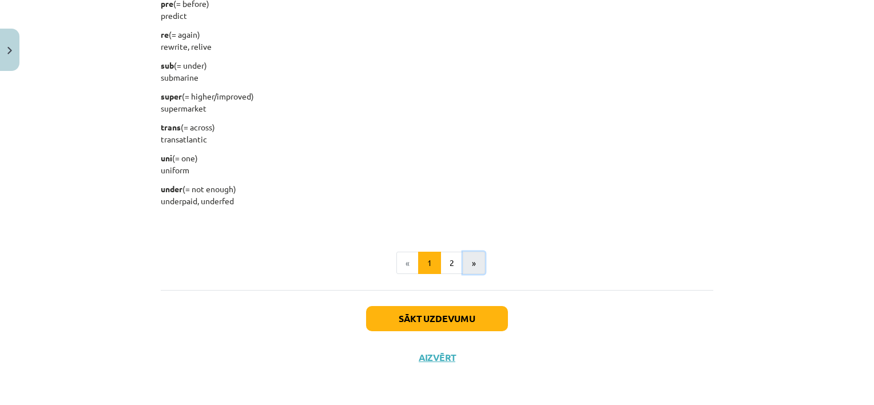
click at [470, 257] on button "»" at bounding box center [474, 263] width 22 height 23
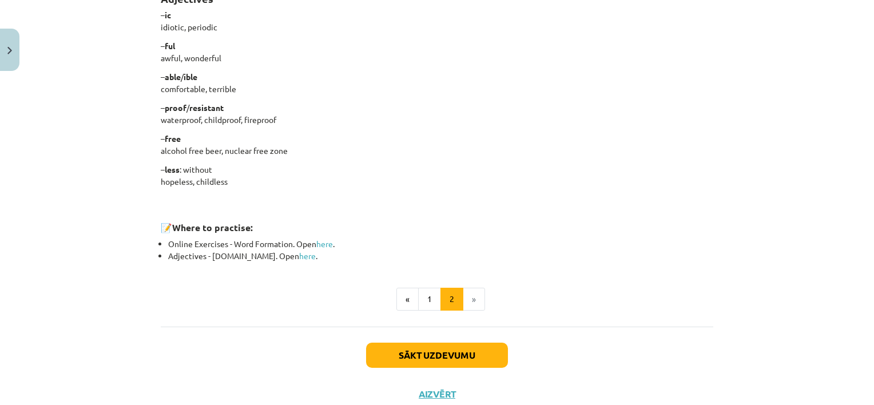
scroll to position [994, 0]
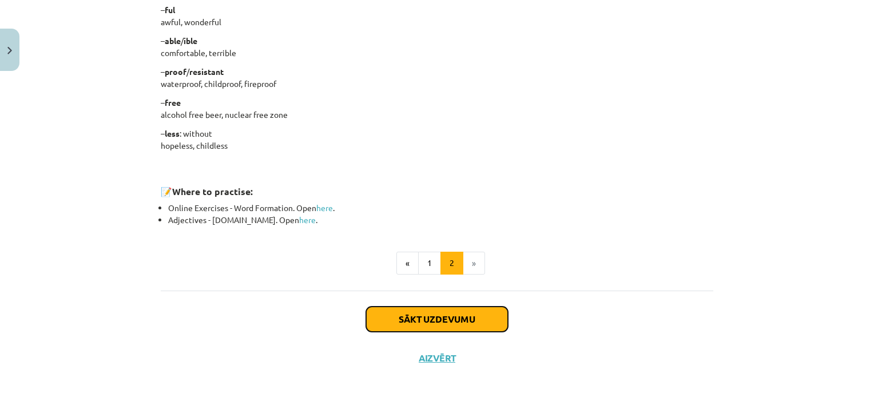
click at [498, 320] on button "Sākt uzdevumu" at bounding box center [437, 319] width 142 height 25
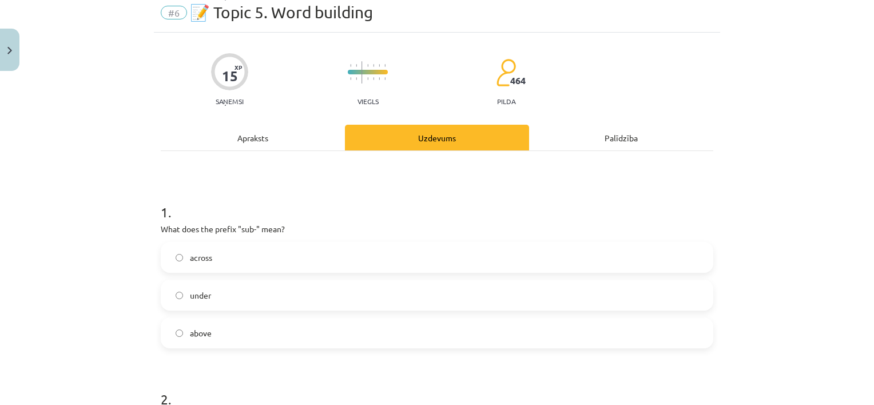
scroll to position [29, 0]
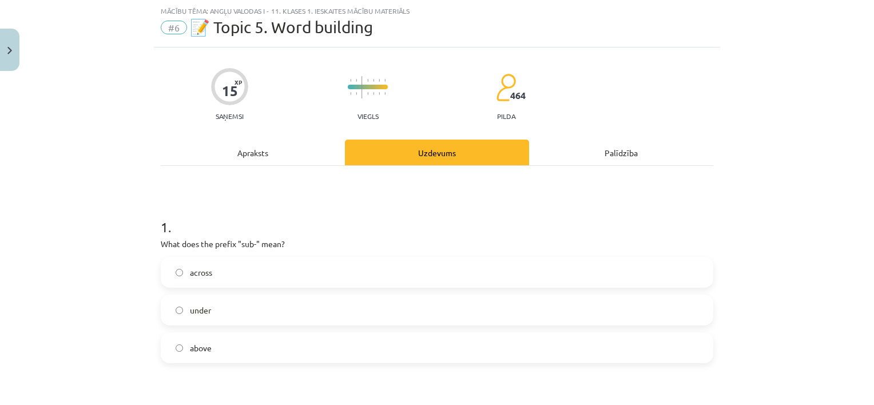
click at [325, 311] on label "under" at bounding box center [437, 310] width 550 height 29
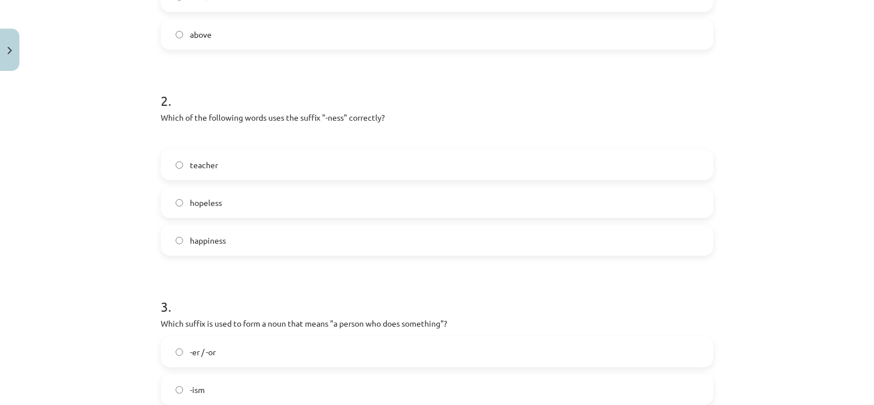
scroll to position [344, 0]
click at [594, 247] on label "happiness" at bounding box center [437, 238] width 550 height 29
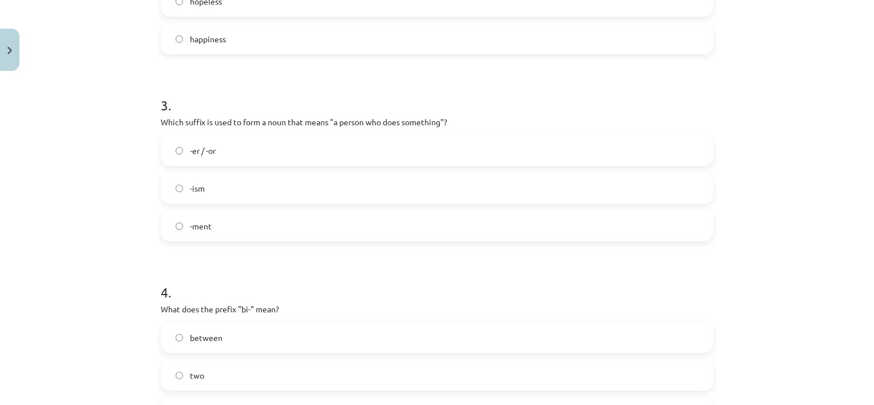
scroll to position [586, 0]
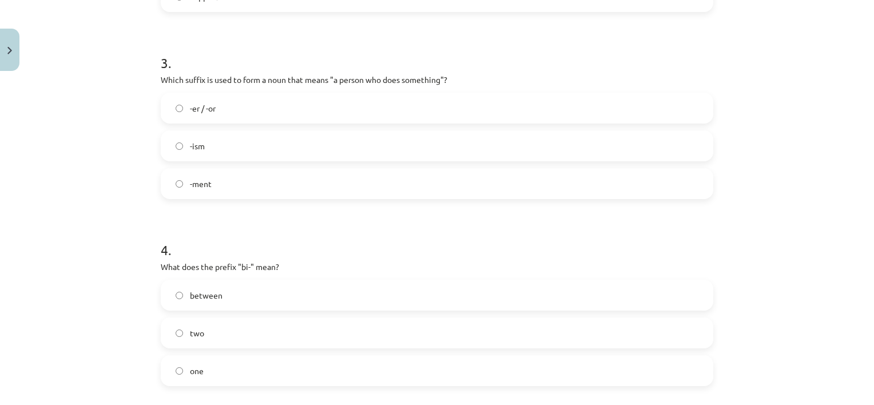
click at [620, 114] on label "-er / -or" at bounding box center [437, 108] width 550 height 29
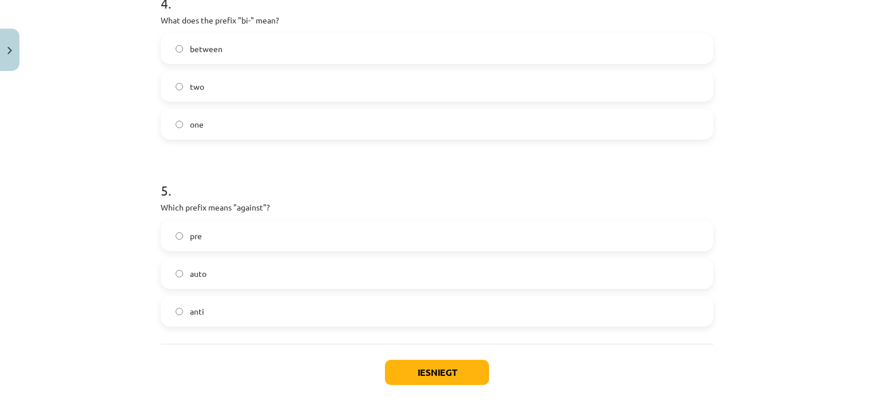
scroll to position [834, 0]
click at [572, 85] on label "two" at bounding box center [437, 84] width 550 height 29
click at [440, 310] on label "anti" at bounding box center [437, 309] width 550 height 29
click at [457, 364] on button "Iesniegt" at bounding box center [437, 370] width 104 height 25
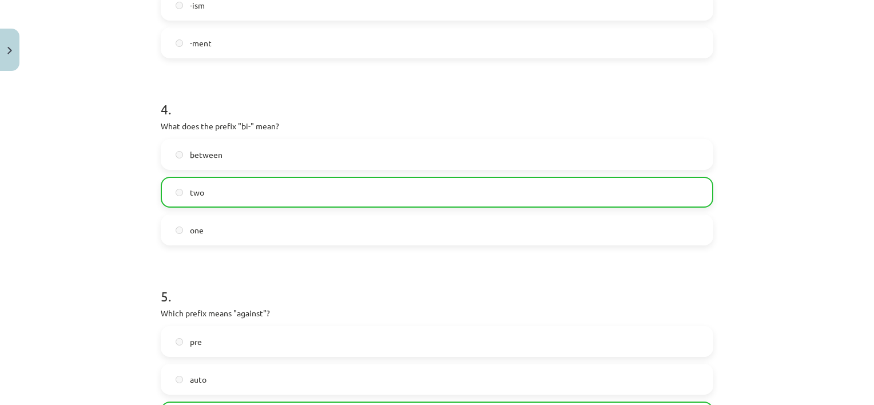
scroll to position [922, 0]
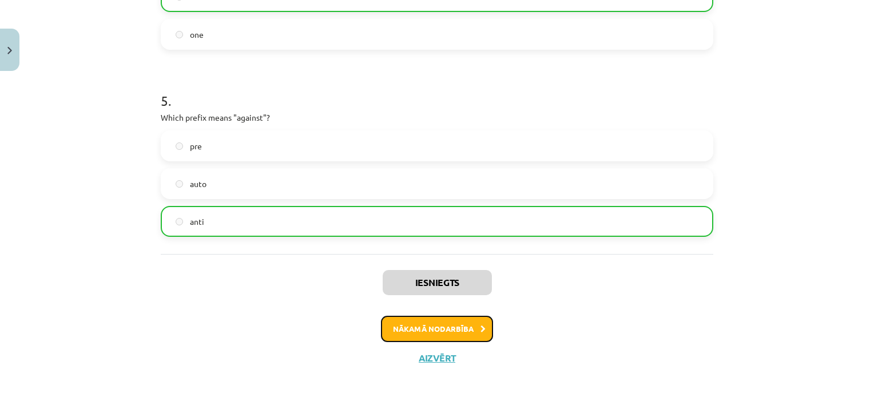
click at [452, 332] on button "Nākamā nodarbība" at bounding box center [437, 329] width 112 height 26
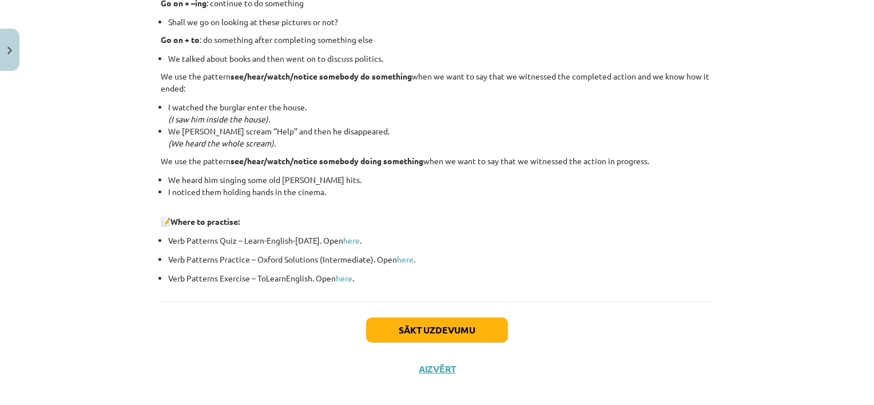
scroll to position [1546, 0]
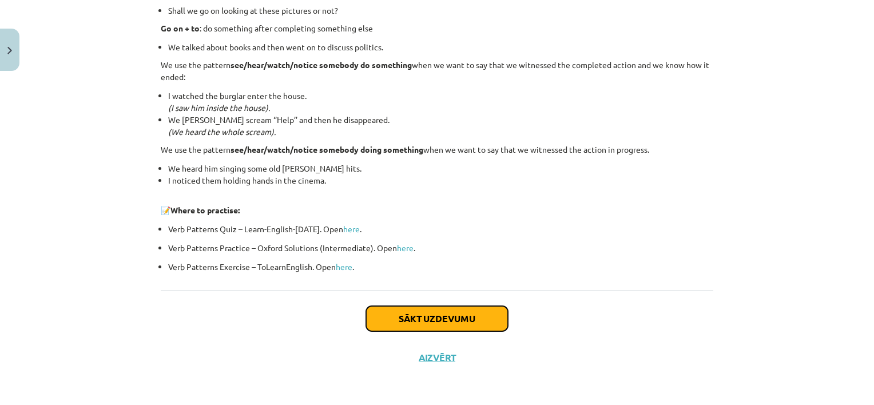
click at [487, 322] on button "Sākt uzdevumu" at bounding box center [437, 318] width 142 height 25
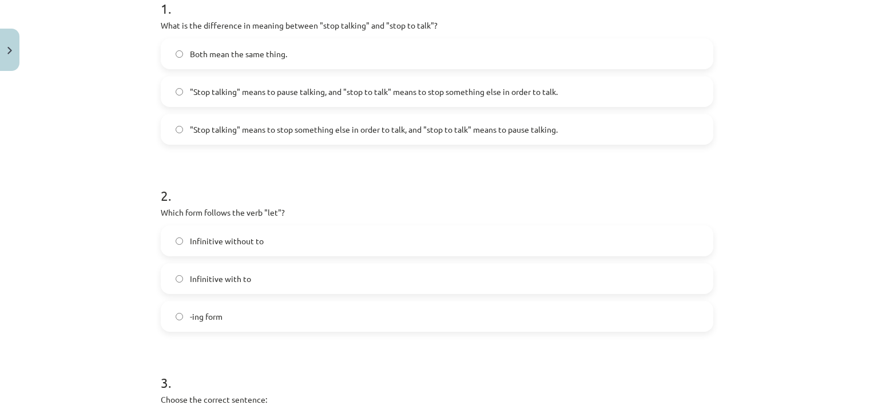
scroll to position [250, 0]
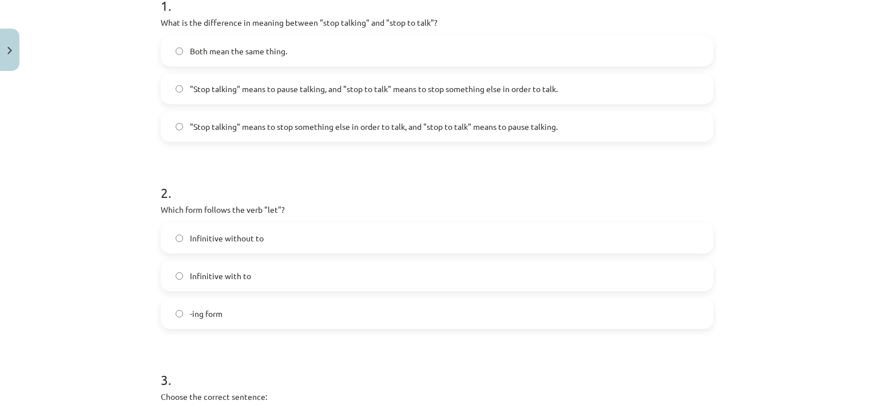
click at [662, 82] on label ""Stop talking" means to pause talking, and "stop to talk" means to stop somethi…" at bounding box center [437, 88] width 550 height 29
click at [582, 272] on label "Infinitive with to" at bounding box center [437, 275] width 550 height 29
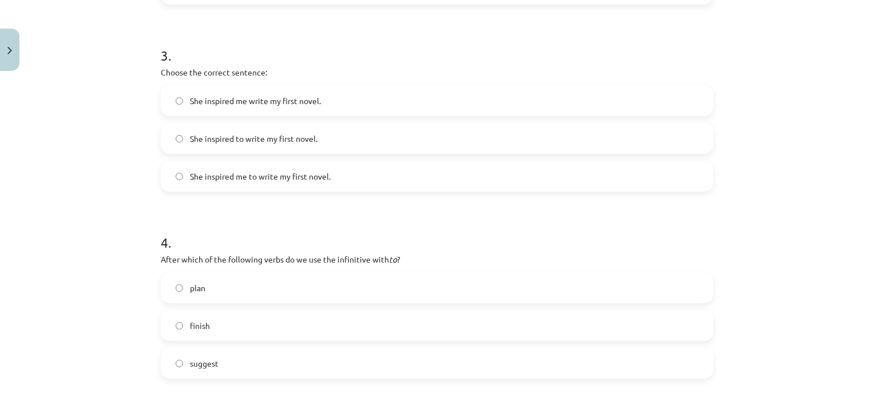
scroll to position [587, 0]
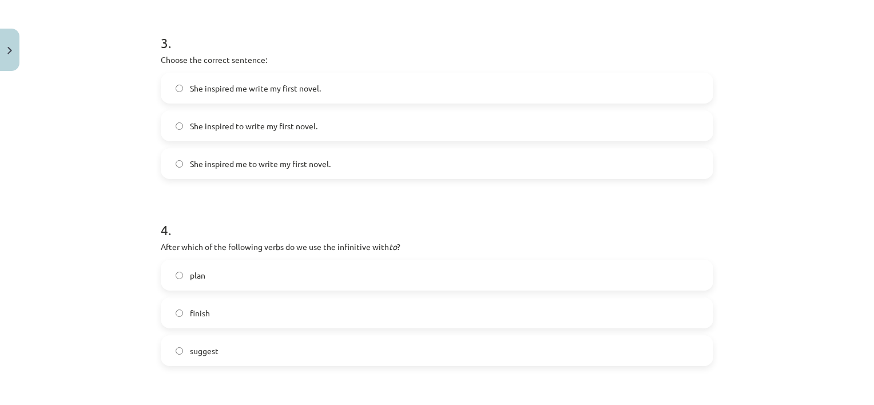
click at [459, 166] on label "She inspired me to write my first novel." at bounding box center [437, 163] width 550 height 29
click at [432, 277] on label "plan" at bounding box center [437, 275] width 550 height 29
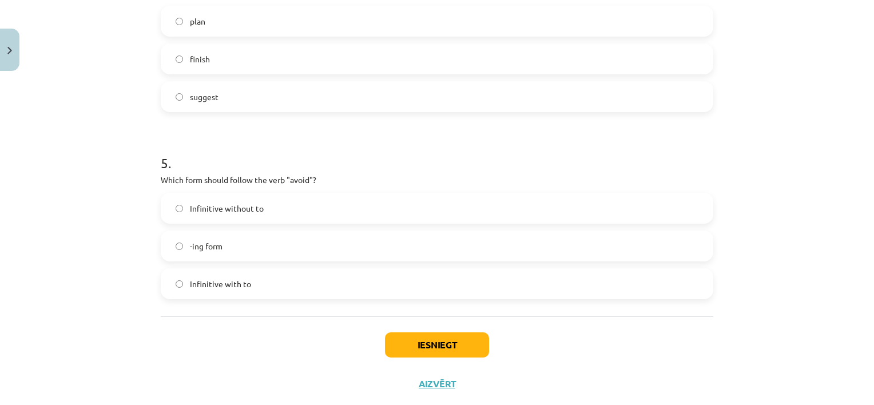
scroll to position [867, 0]
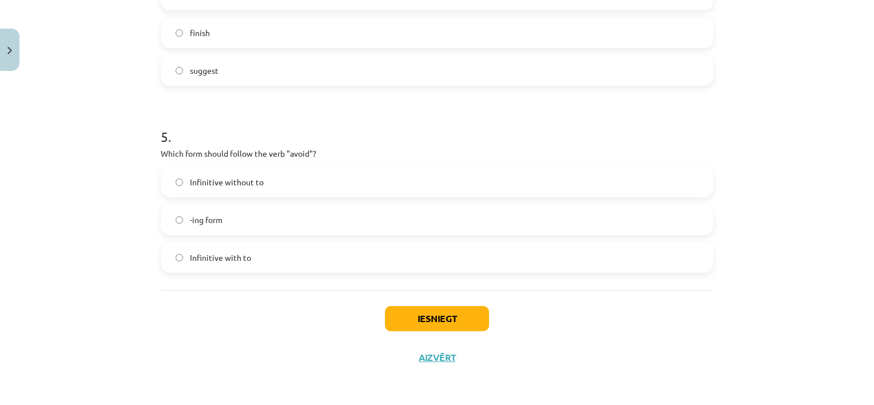
click at [615, 260] on label "Infinitive with to" at bounding box center [437, 257] width 550 height 29
click at [445, 311] on button "Iesniegt" at bounding box center [437, 318] width 104 height 25
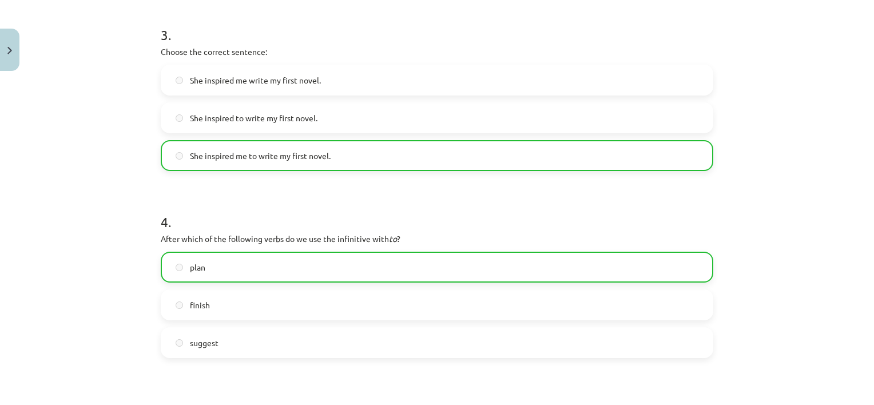
scroll to position [903, 0]
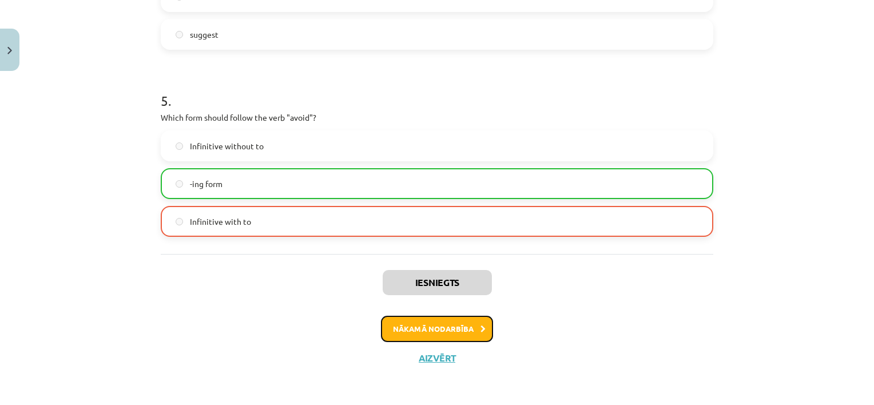
click at [465, 333] on button "Nākamā nodarbība" at bounding box center [437, 329] width 112 height 26
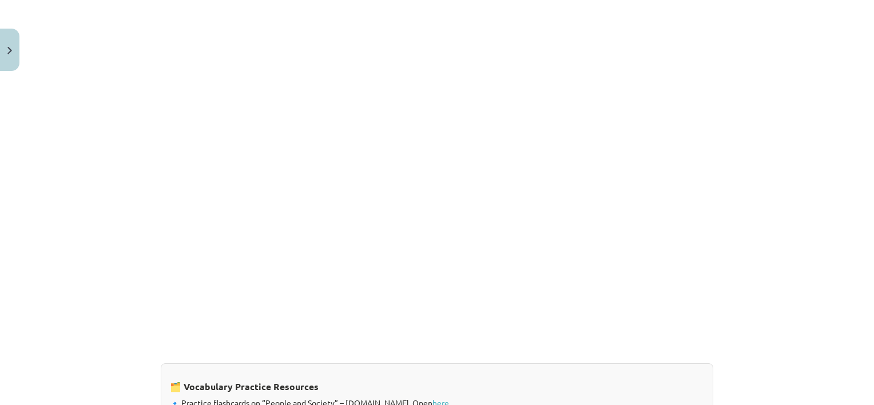
scroll to position [737, 0]
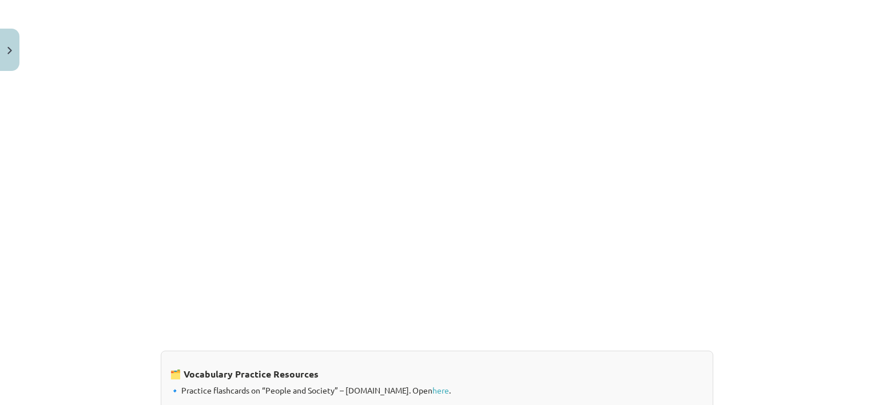
click at [842, 199] on div "Mācību tēma: Angļu valodas i - 11. klases 1. ieskaites mācību materiāls #8 🔤 To…" at bounding box center [437, 202] width 874 height 405
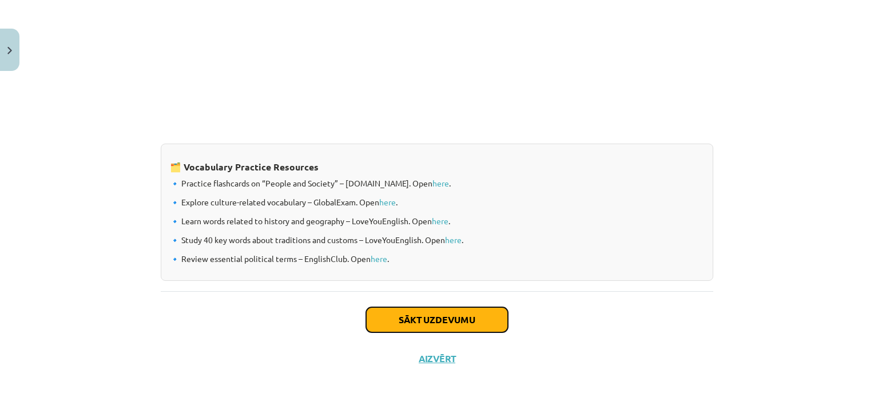
click at [492, 325] on button "Sākt uzdevumu" at bounding box center [437, 319] width 142 height 25
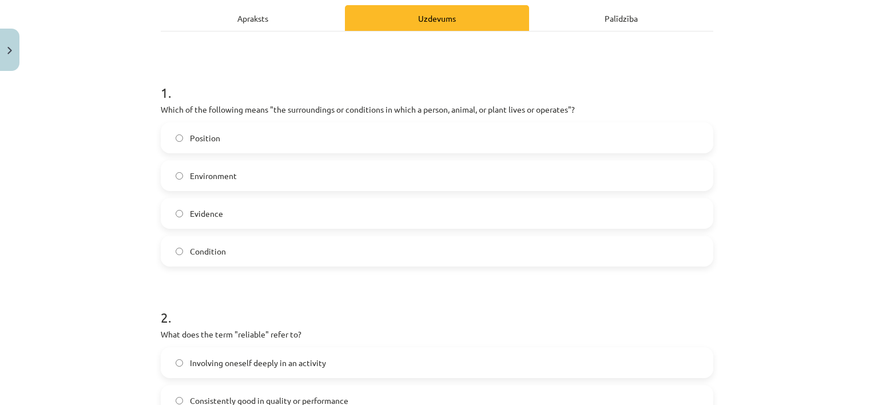
scroll to position [168, 0]
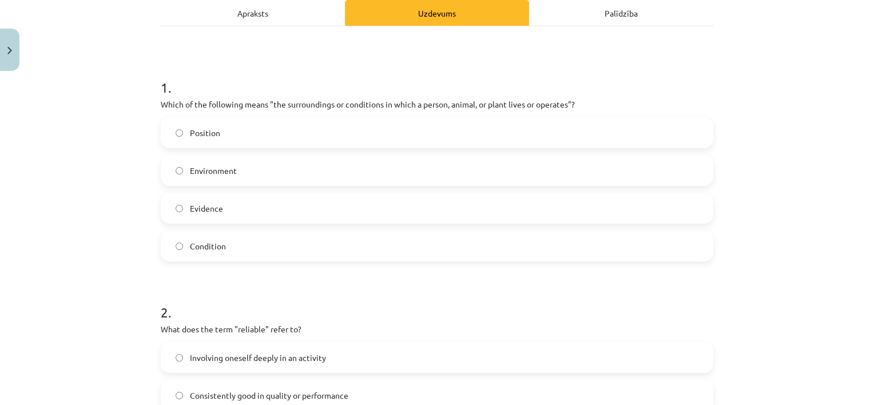
click at [482, 178] on label "Environment" at bounding box center [437, 170] width 550 height 29
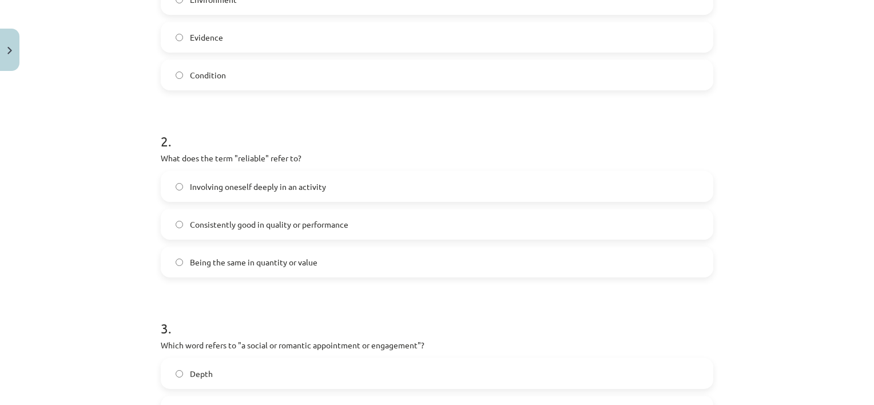
scroll to position [345, 0]
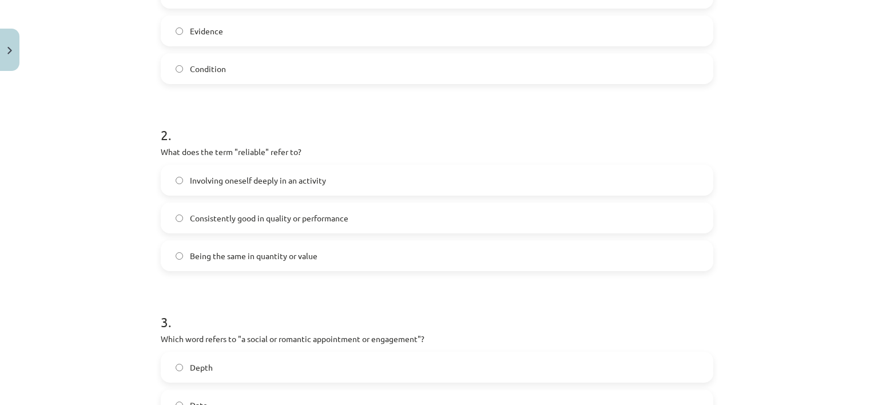
click at [559, 225] on label "Consistently good in quality or performance" at bounding box center [437, 218] width 550 height 29
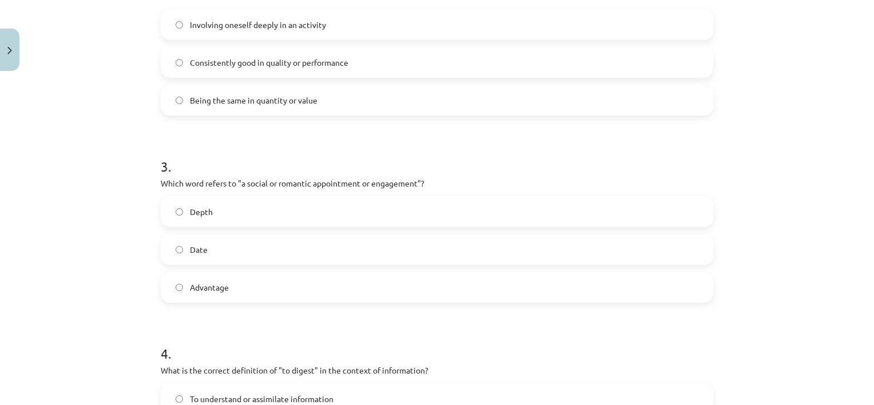
scroll to position [504, 0]
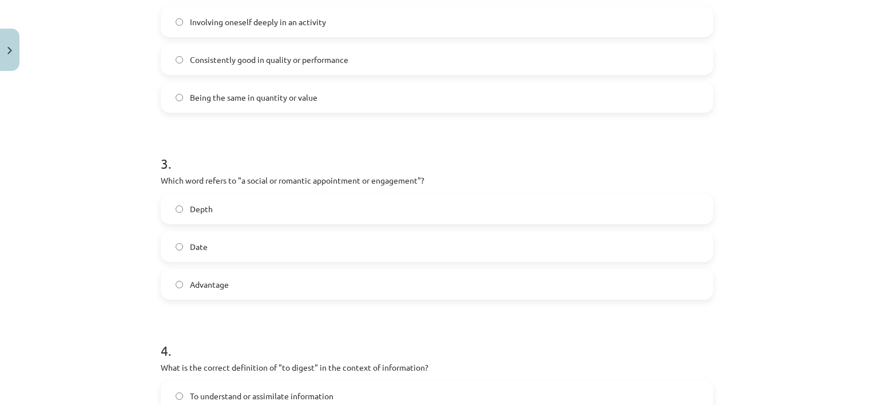
click at [648, 237] on label "Date" at bounding box center [437, 246] width 550 height 29
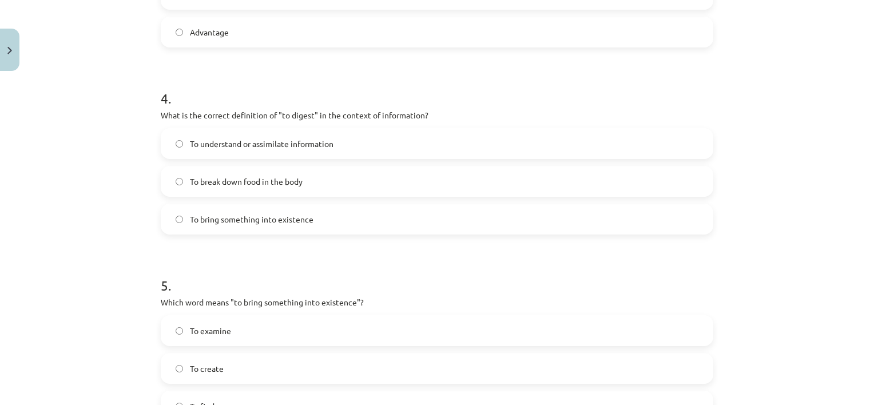
scroll to position [759, 0]
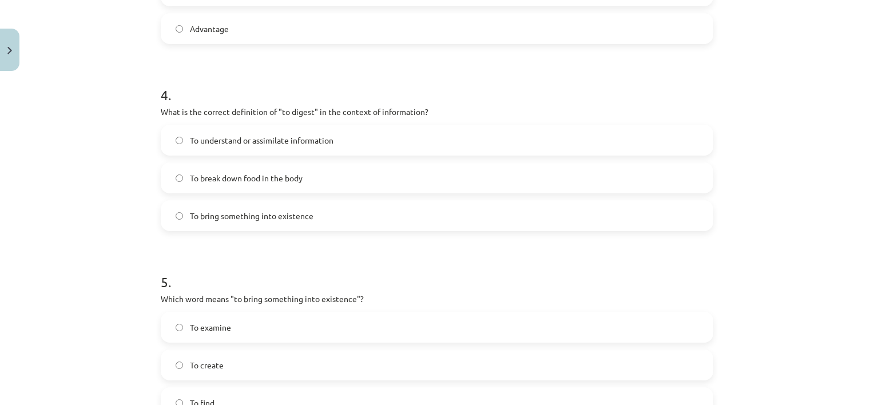
click at [474, 146] on label "To understand or assimilate information" at bounding box center [437, 140] width 550 height 29
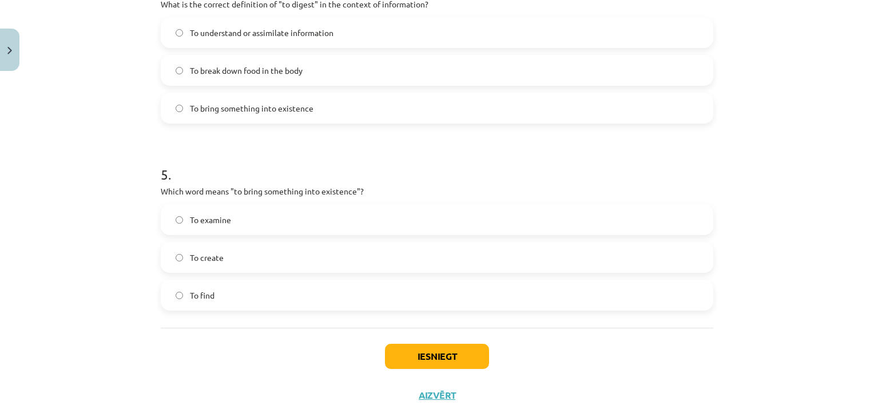
scroll to position [905, 0]
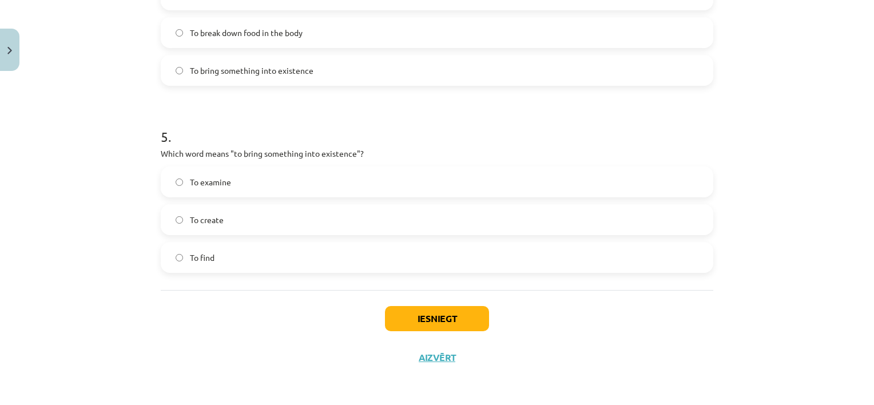
click at [608, 233] on div "To create" at bounding box center [437, 219] width 552 height 31
click at [570, 225] on label "To create" at bounding box center [437, 219] width 550 height 29
click at [451, 311] on button "Iesniegt" at bounding box center [437, 318] width 104 height 25
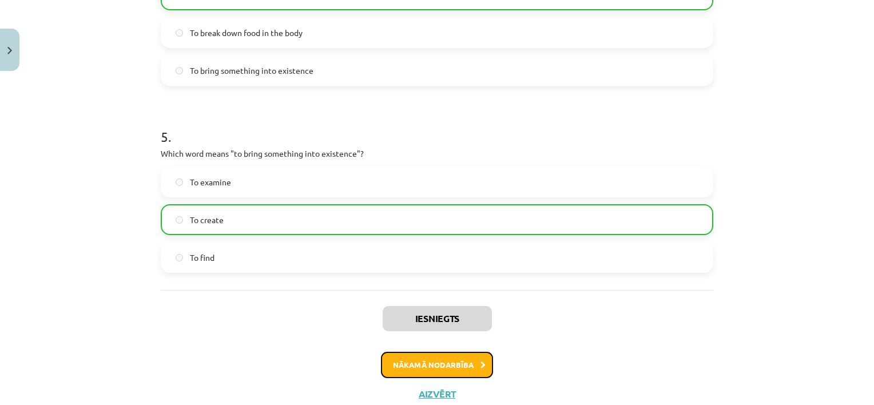
click at [475, 360] on button "Nākamā nodarbība" at bounding box center [437, 365] width 112 height 26
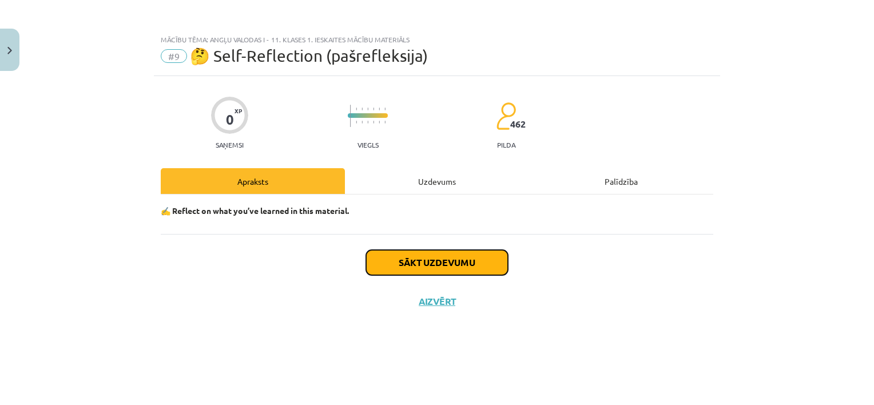
click at [480, 264] on button "Sākt uzdevumu" at bounding box center [437, 262] width 142 height 25
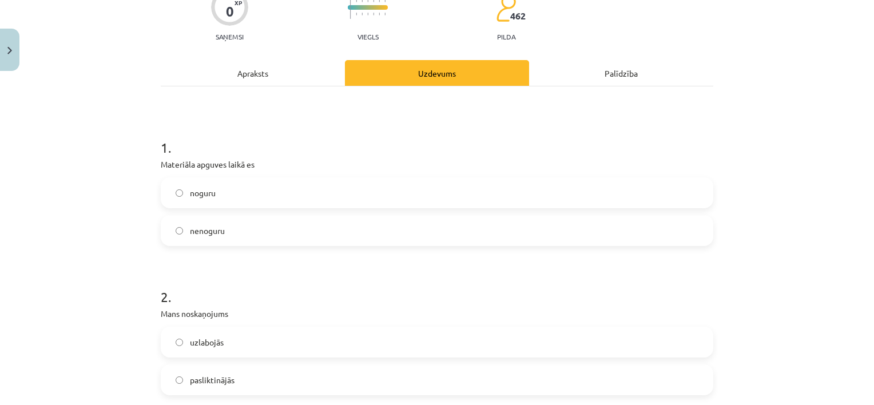
scroll to position [119, 0]
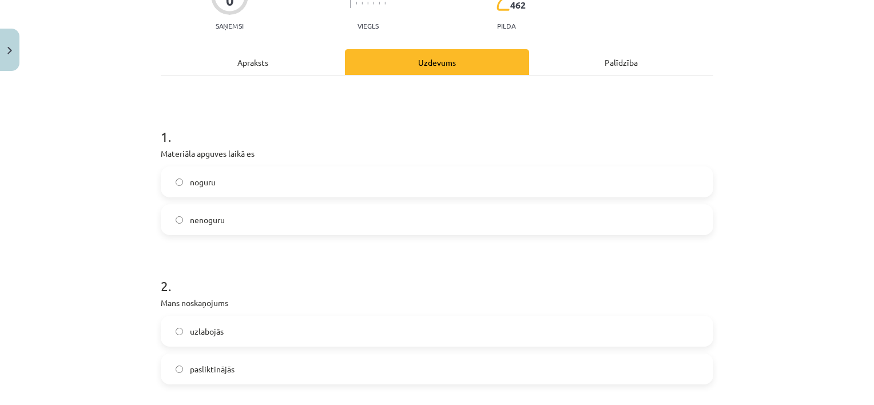
click at [460, 178] on label "noguru" at bounding box center [437, 182] width 550 height 29
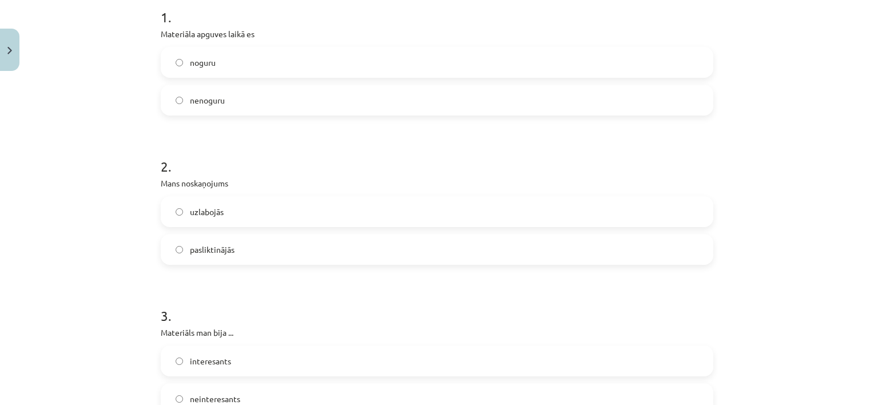
scroll to position [268, 0]
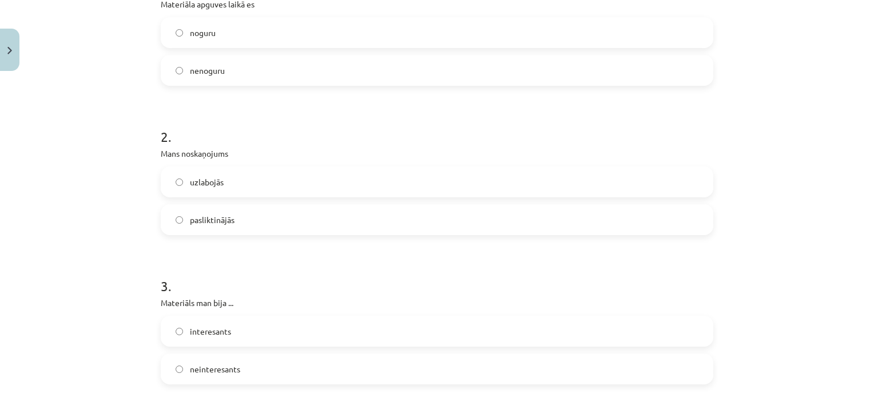
click at [376, 187] on label "uzlabojās" at bounding box center [437, 182] width 550 height 29
click at [456, 66] on label "nenoguru" at bounding box center [437, 70] width 550 height 29
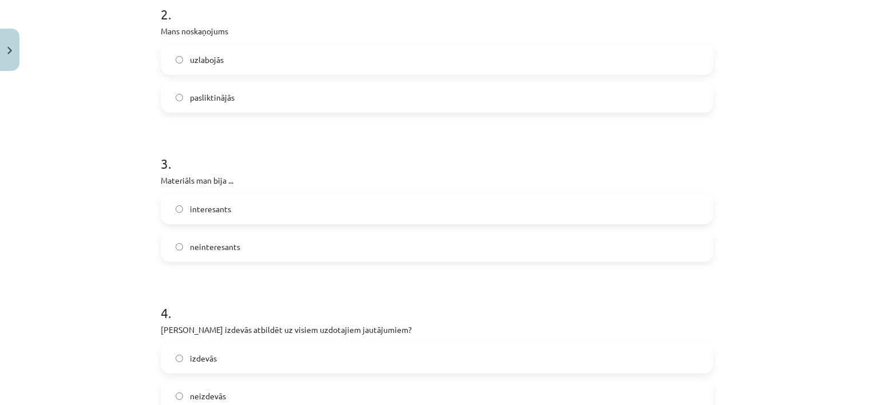
scroll to position [393, 0]
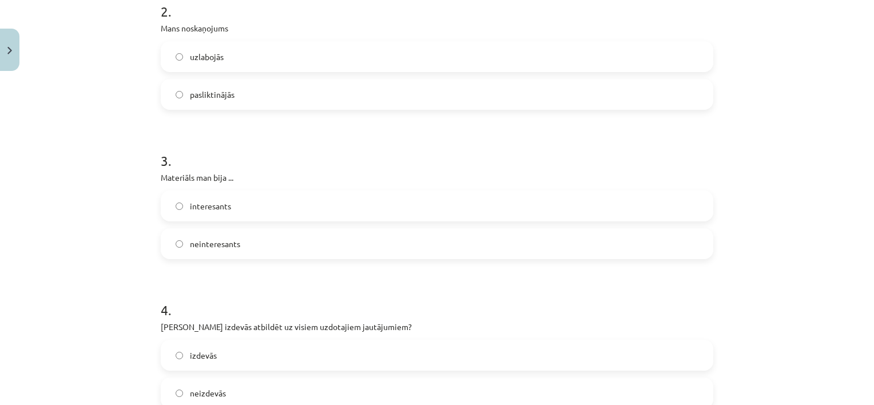
click at [332, 246] on label "neinteresants" at bounding box center [437, 243] width 550 height 29
click at [371, 222] on div "interesants neinteresants" at bounding box center [437, 224] width 552 height 69
click at [381, 208] on label "interesants" at bounding box center [437, 206] width 550 height 29
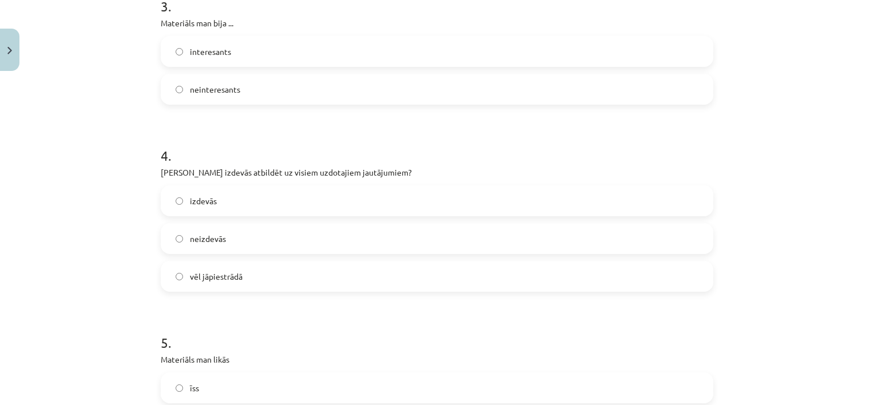
scroll to position [568, 0]
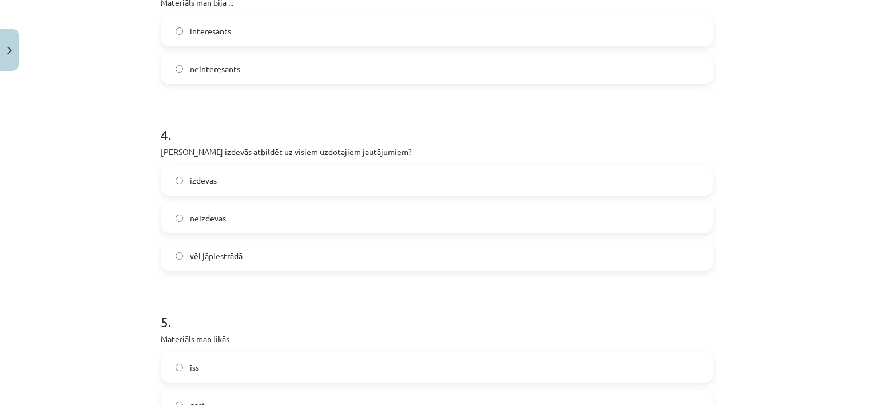
click at [334, 221] on label "neizdevās" at bounding box center [437, 218] width 550 height 29
click at [457, 268] on label "vēl jāpiestrādā" at bounding box center [437, 255] width 550 height 29
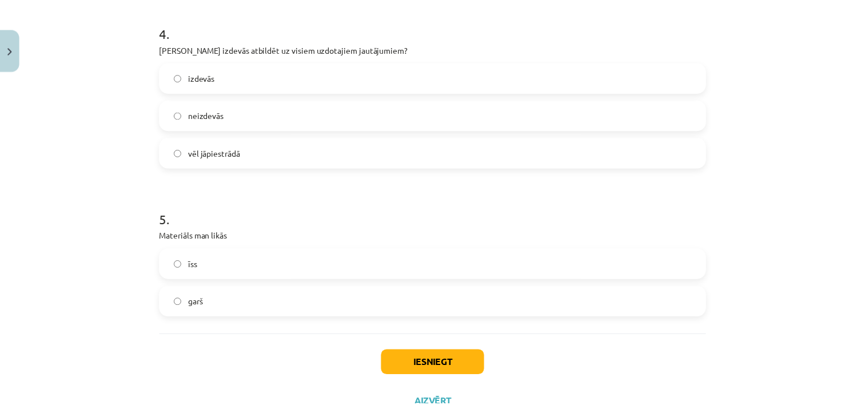
scroll to position [716, 0]
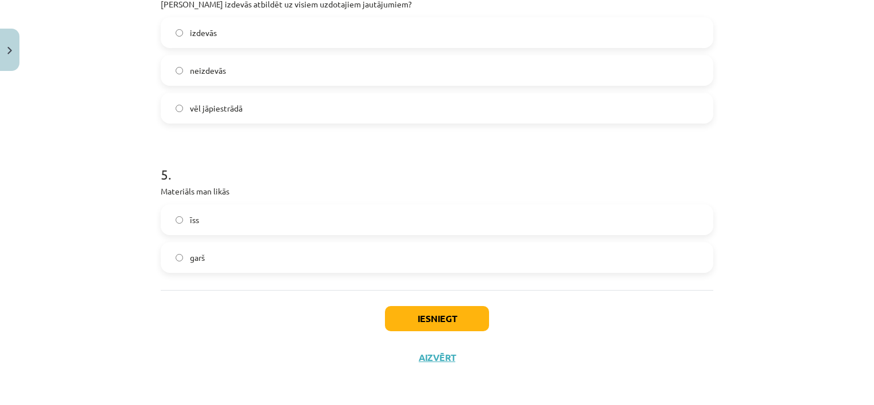
click at [317, 252] on label "garš" at bounding box center [437, 257] width 550 height 29
click at [453, 314] on button "Iesniegt" at bounding box center [437, 318] width 104 height 25
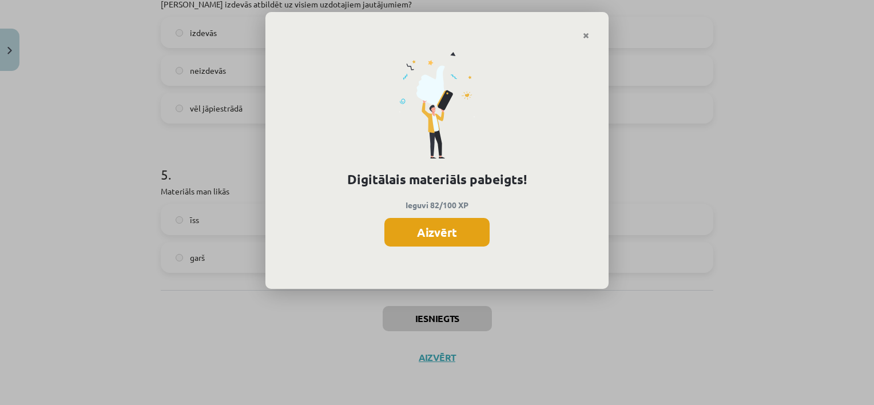
click at [429, 222] on button "Aizvērt" at bounding box center [436, 232] width 105 height 29
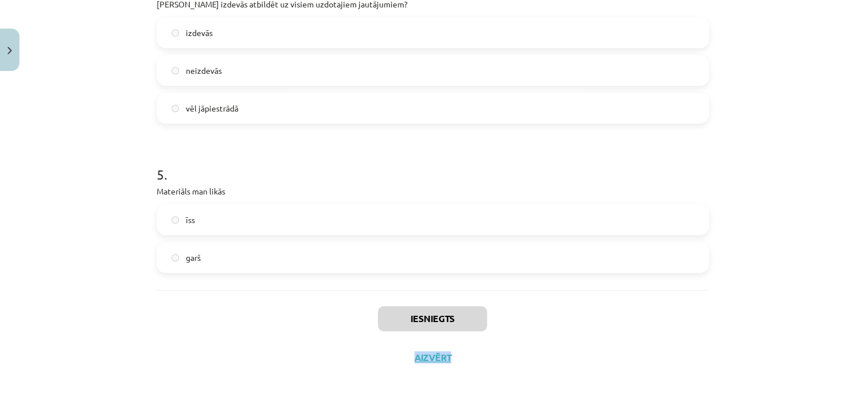
drag, startPoint x: 856, startPoint y: 320, endPoint x: 857, endPoint y: 380, distance: 60.1
click at [857, 380] on div "Mācību tēma: Angļu valodas i - 11. klases 1. ieskaites mācību materiāls #9 🤔 Se…" at bounding box center [432, 202] width 865 height 405
click at [443, 359] on button "Aizvērt" at bounding box center [432, 357] width 43 height 11
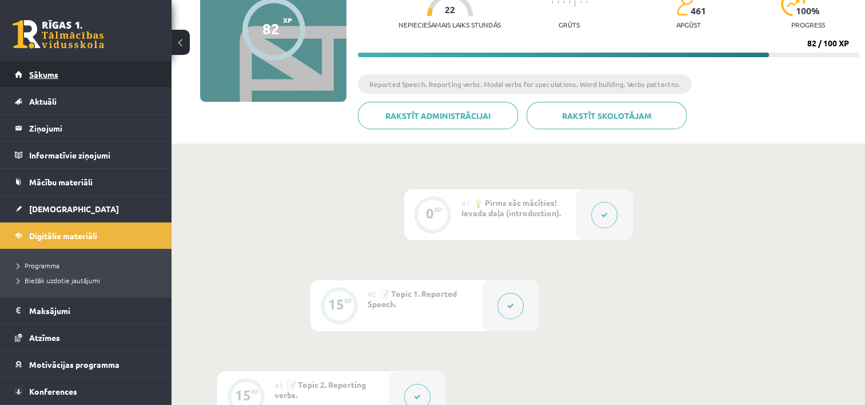
click at [43, 69] on link "Sākums" at bounding box center [86, 74] width 142 height 26
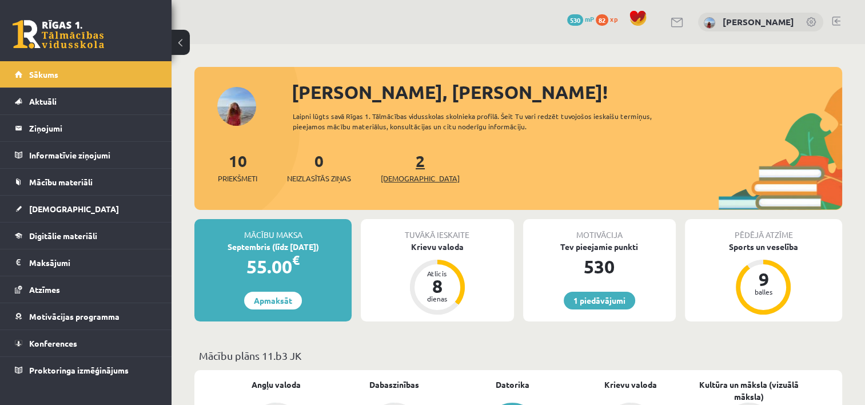
click at [386, 173] on span "[DEMOGRAPHIC_DATA]" at bounding box center [420, 178] width 79 height 11
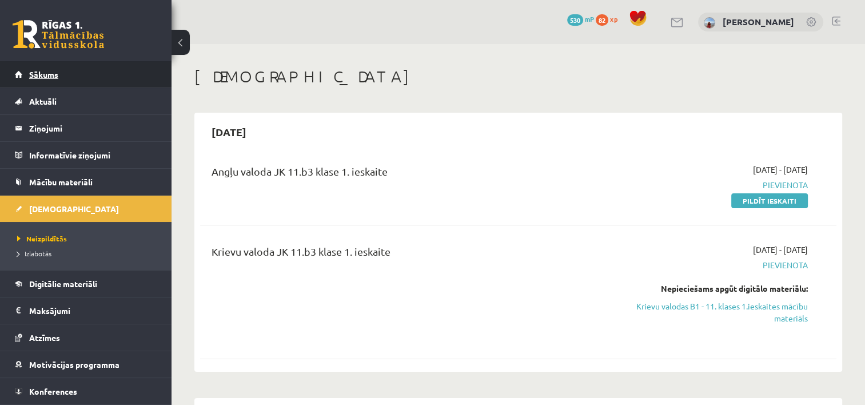
click at [53, 67] on link "Sākums" at bounding box center [86, 74] width 142 height 26
